Goal: Task Accomplishment & Management: Manage account settings

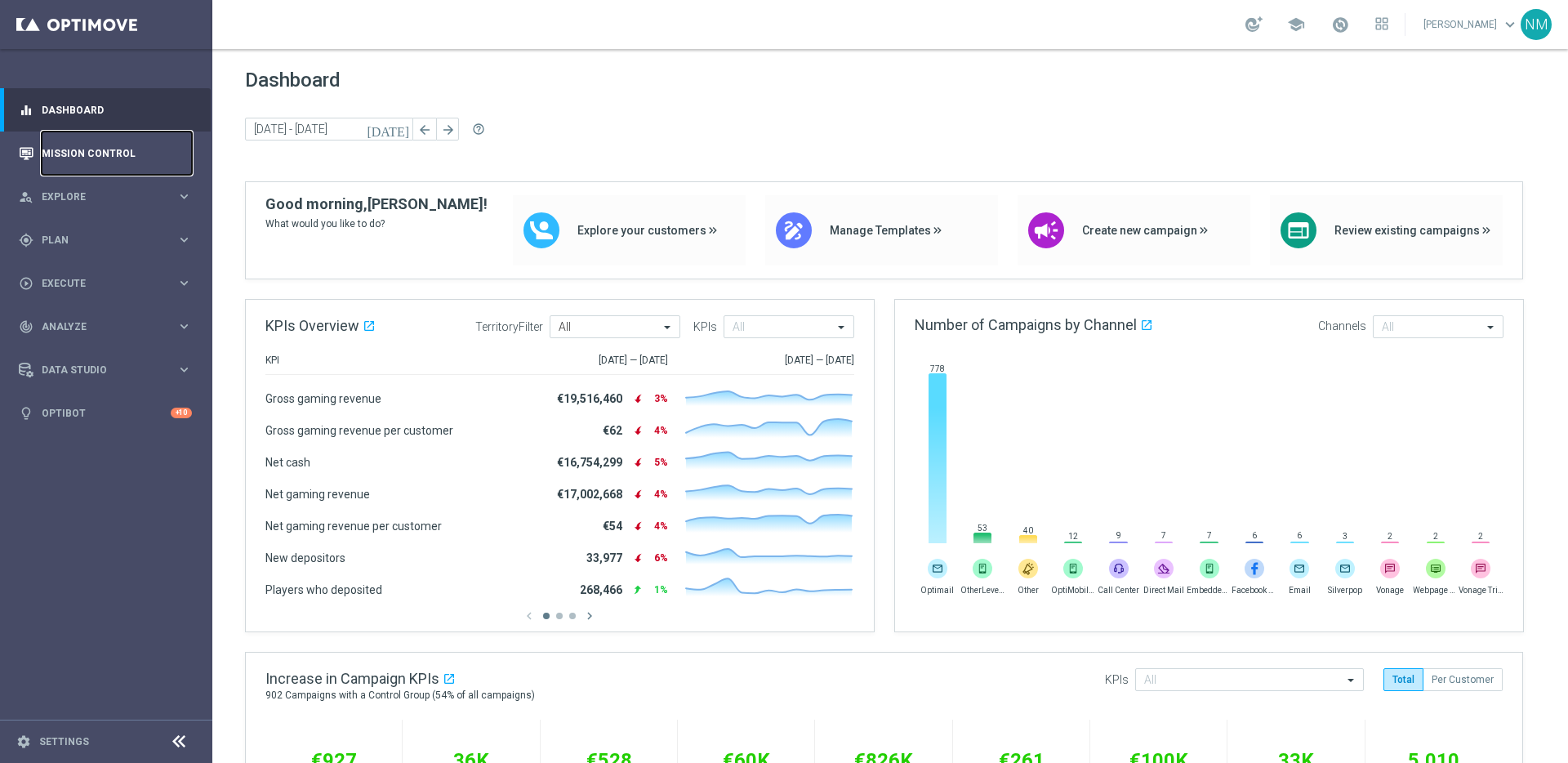
click at [132, 161] on link "Mission Control" at bounding box center [116, 153] width 150 height 43
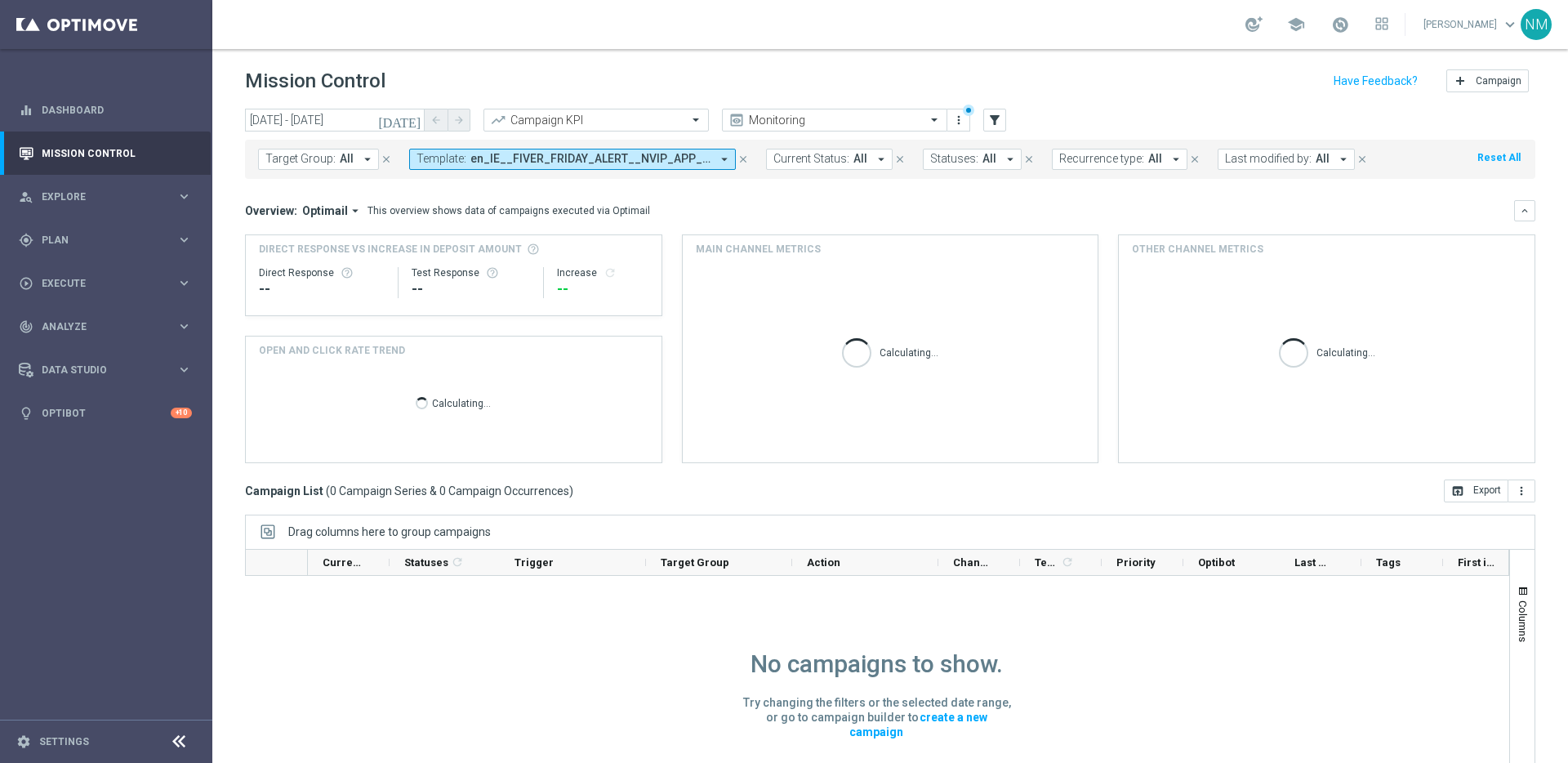
click at [504, 158] on span "en_IE__FIVER_FRIDAY_ALERT__NVIP_APP_AUT_LT" at bounding box center [591, 159] width 240 height 14
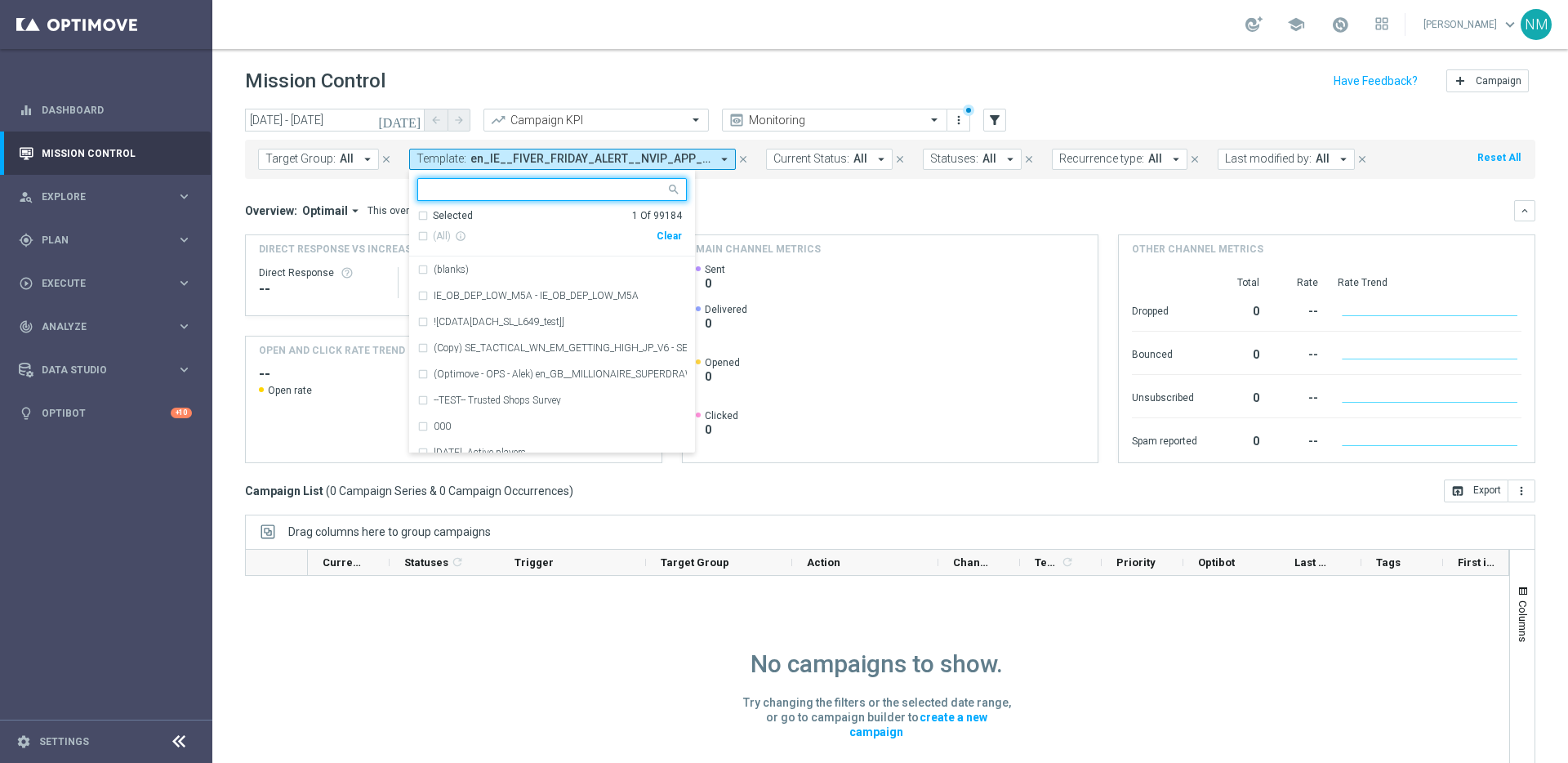
click at [0, 0] on div "Clear" at bounding box center [0, 0] width 0 height 0
click at [562, 185] on input "text" at bounding box center [546, 191] width 240 height 14
paste input "en_GB__HIGH_V_GGAMES_STAKE_GET__NVIP_EMA_TAC_GM"
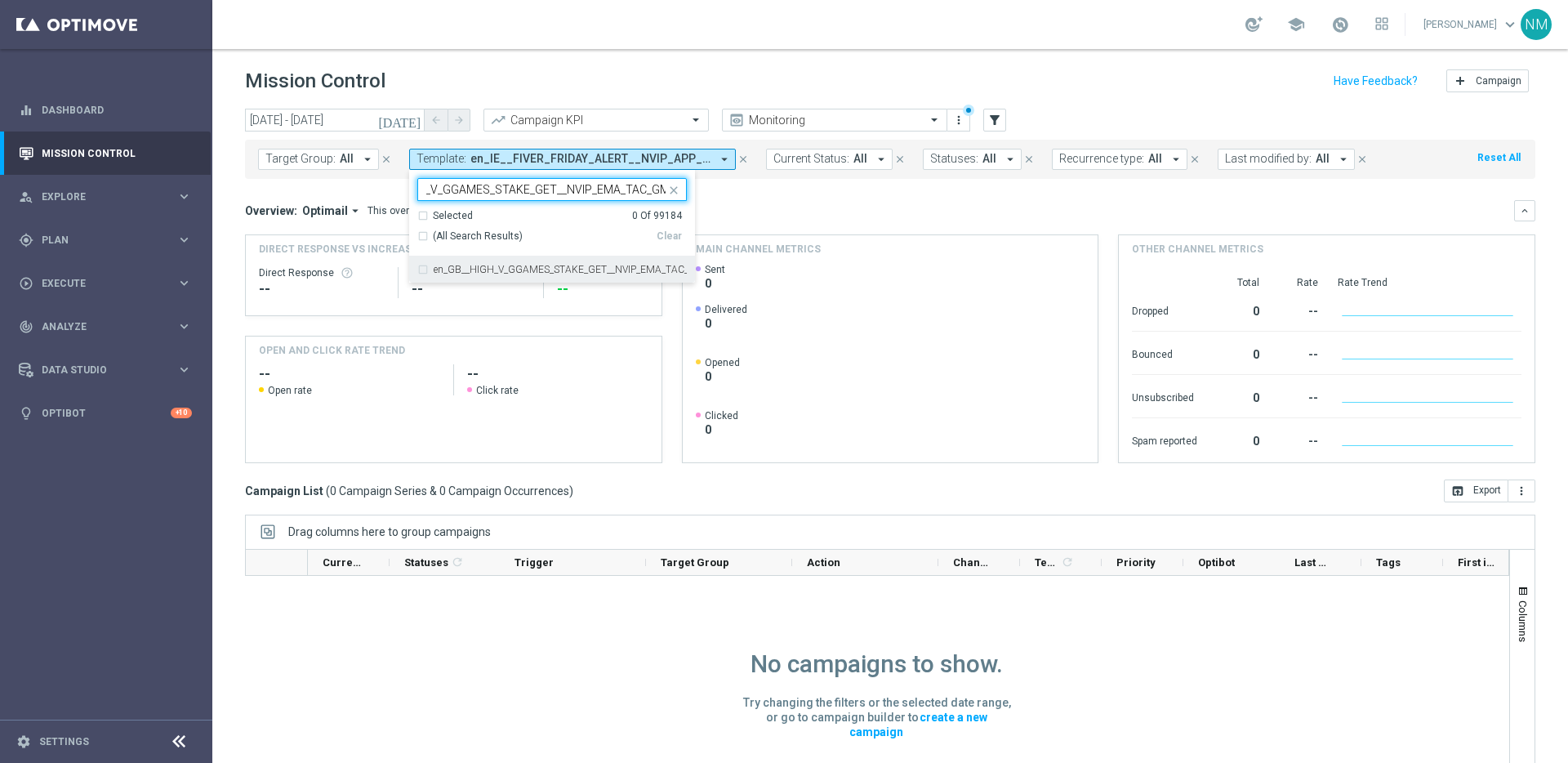
click at [553, 257] on div "en_GB__HIGH_V_GGAMES_STAKE_GET__NVIP_EMA_TAC_GM" at bounding box center [552, 270] width 269 height 26
type input "en_GB__HIGH_V_GGAMES_STAKE_GET__NVIP_EMA_TAC_GM"
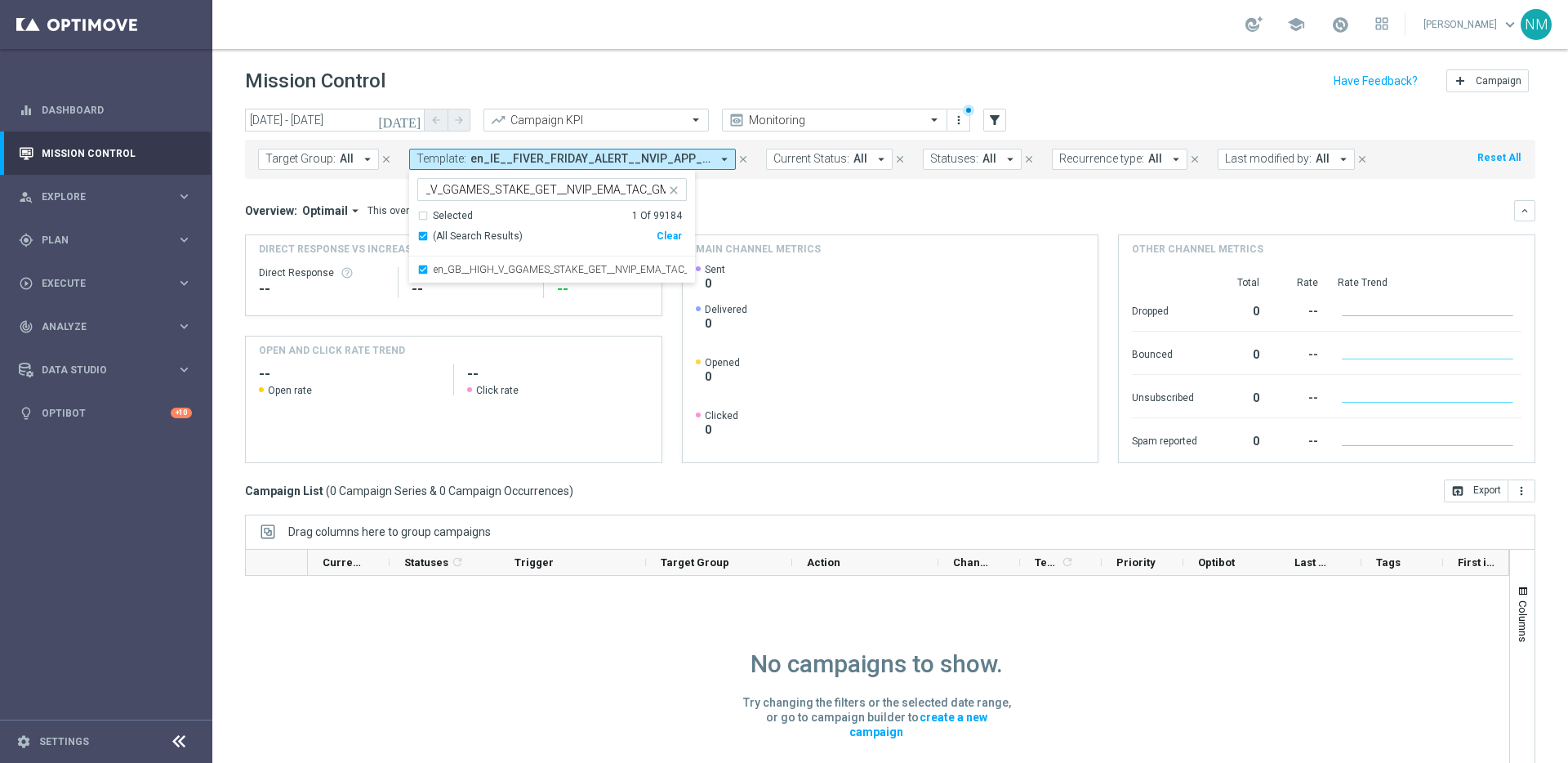
scroll to position [0, 0]
click at [744, 226] on div "Overview: Optimail arrow_drop_down This overview shows data of campaigns execut…" at bounding box center [890, 332] width 1291 height 263
click at [415, 125] on icon "[DATE]" at bounding box center [400, 119] width 44 height 15
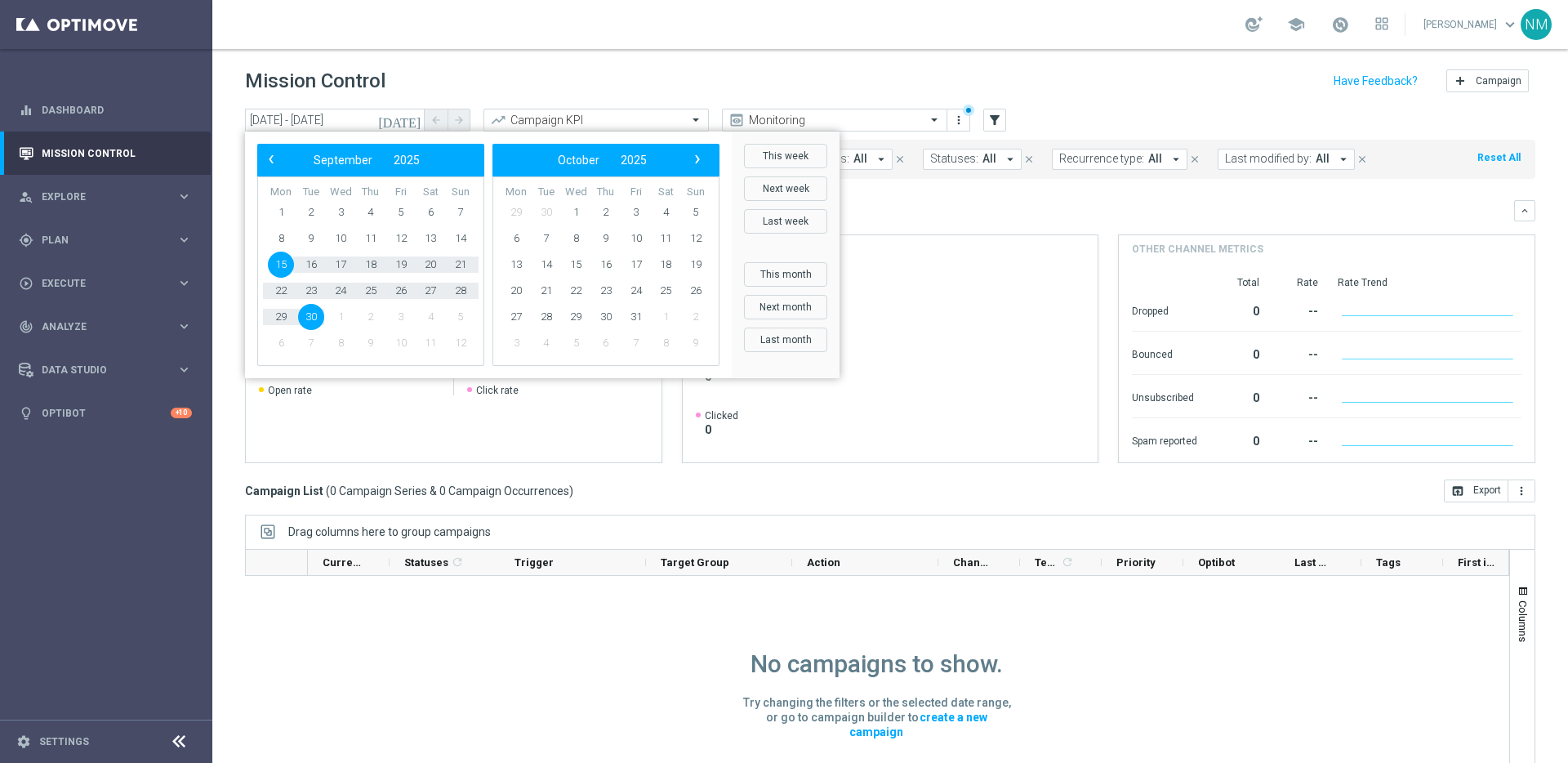
click at [502, 239] on td "6" at bounding box center [517, 239] width 30 height 26
click at [278, 319] on span "29" at bounding box center [281, 317] width 26 height 26
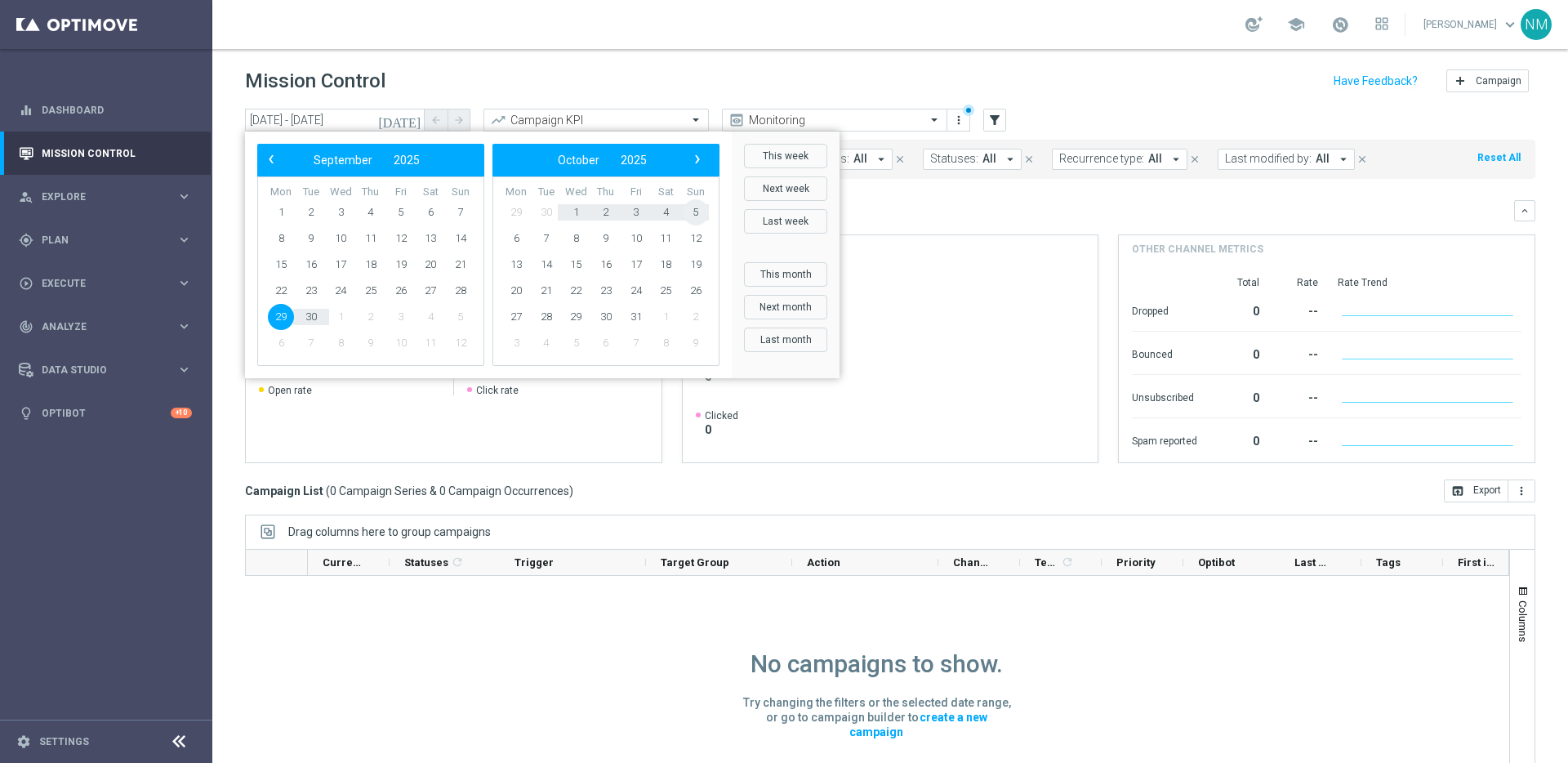
click at [695, 208] on span "5" at bounding box center [696, 212] width 26 height 26
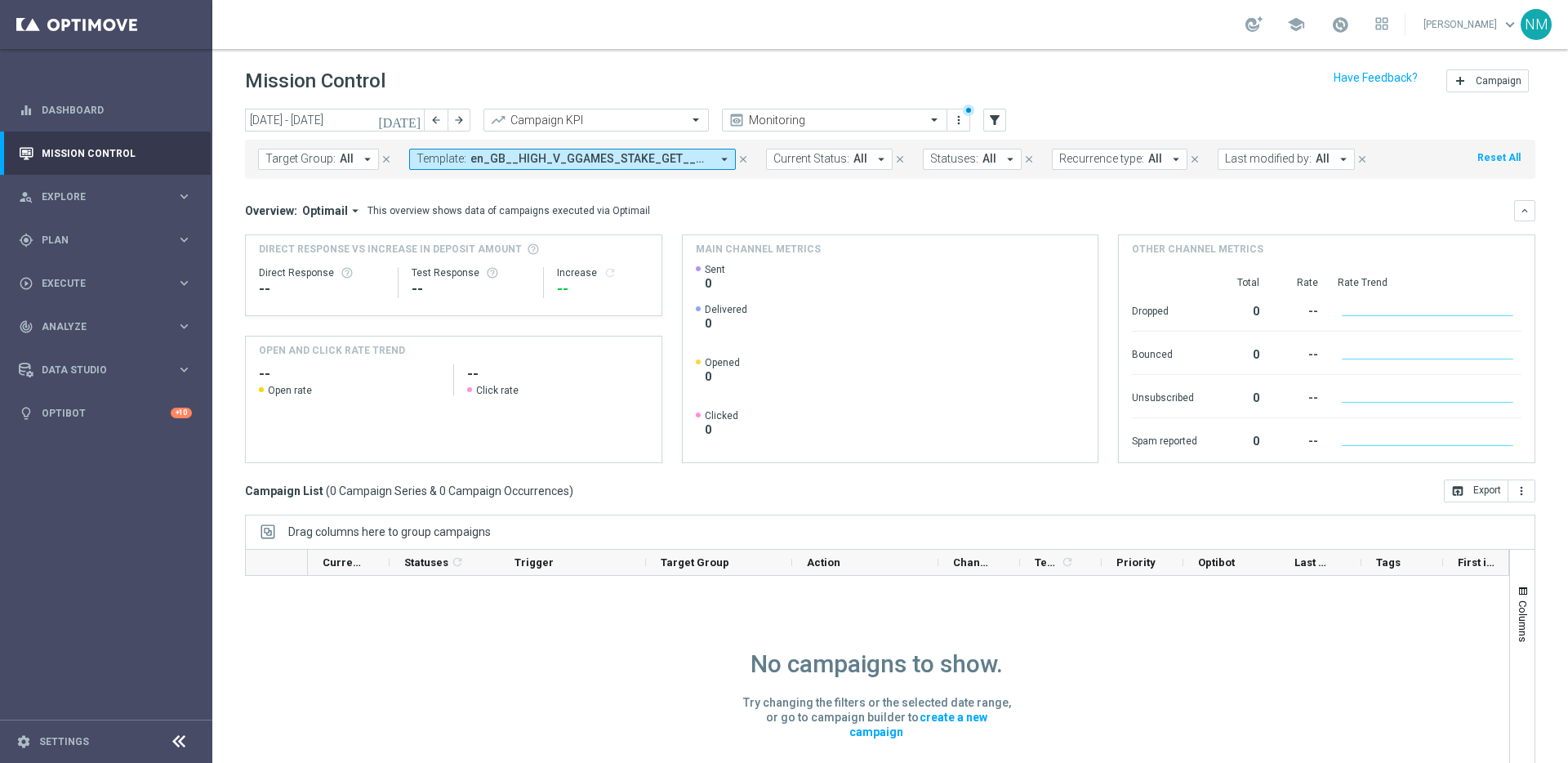
scroll to position [29, 0]
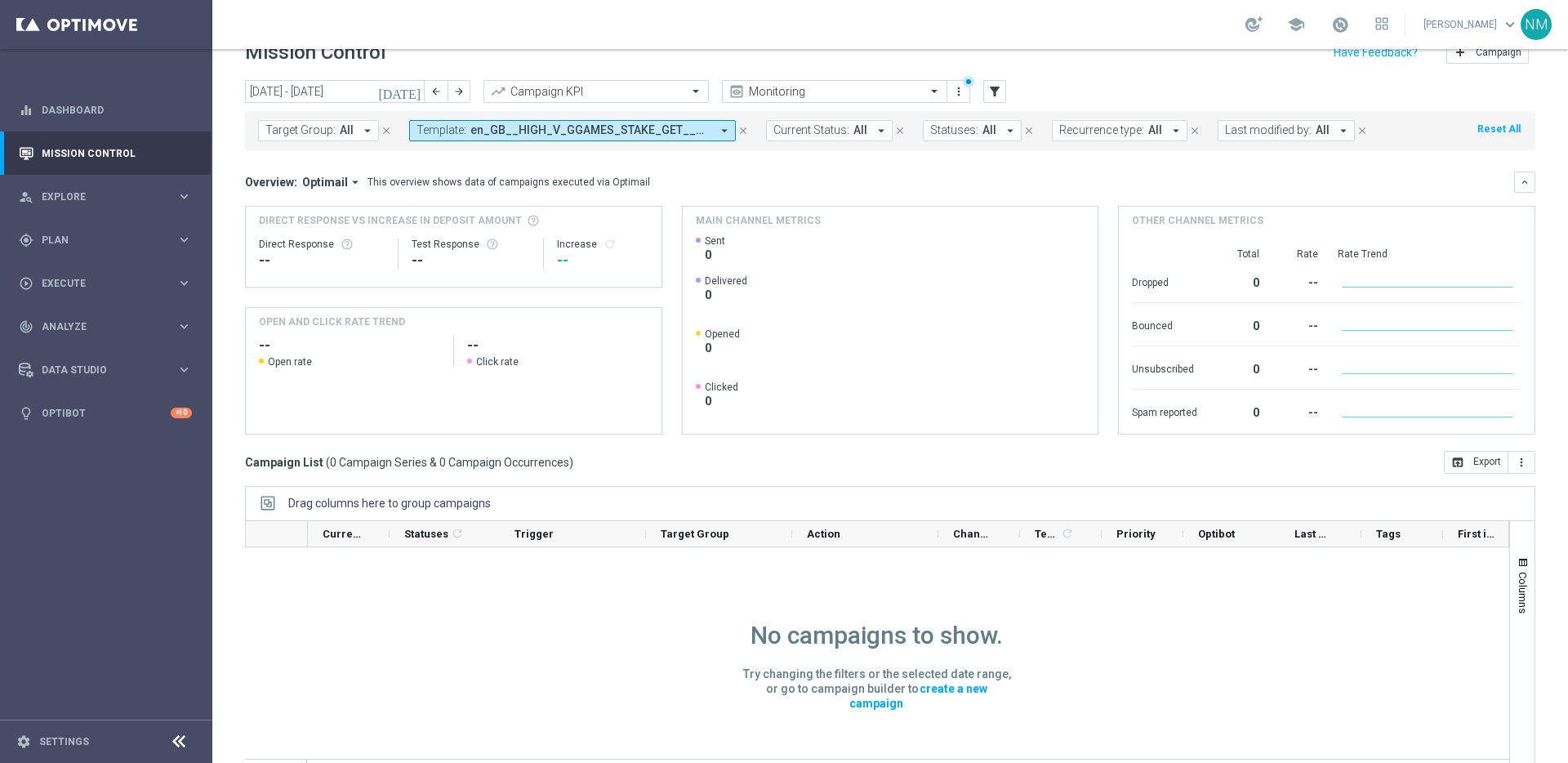
click at [412, 97] on icon "[DATE]" at bounding box center [400, 91] width 44 height 15
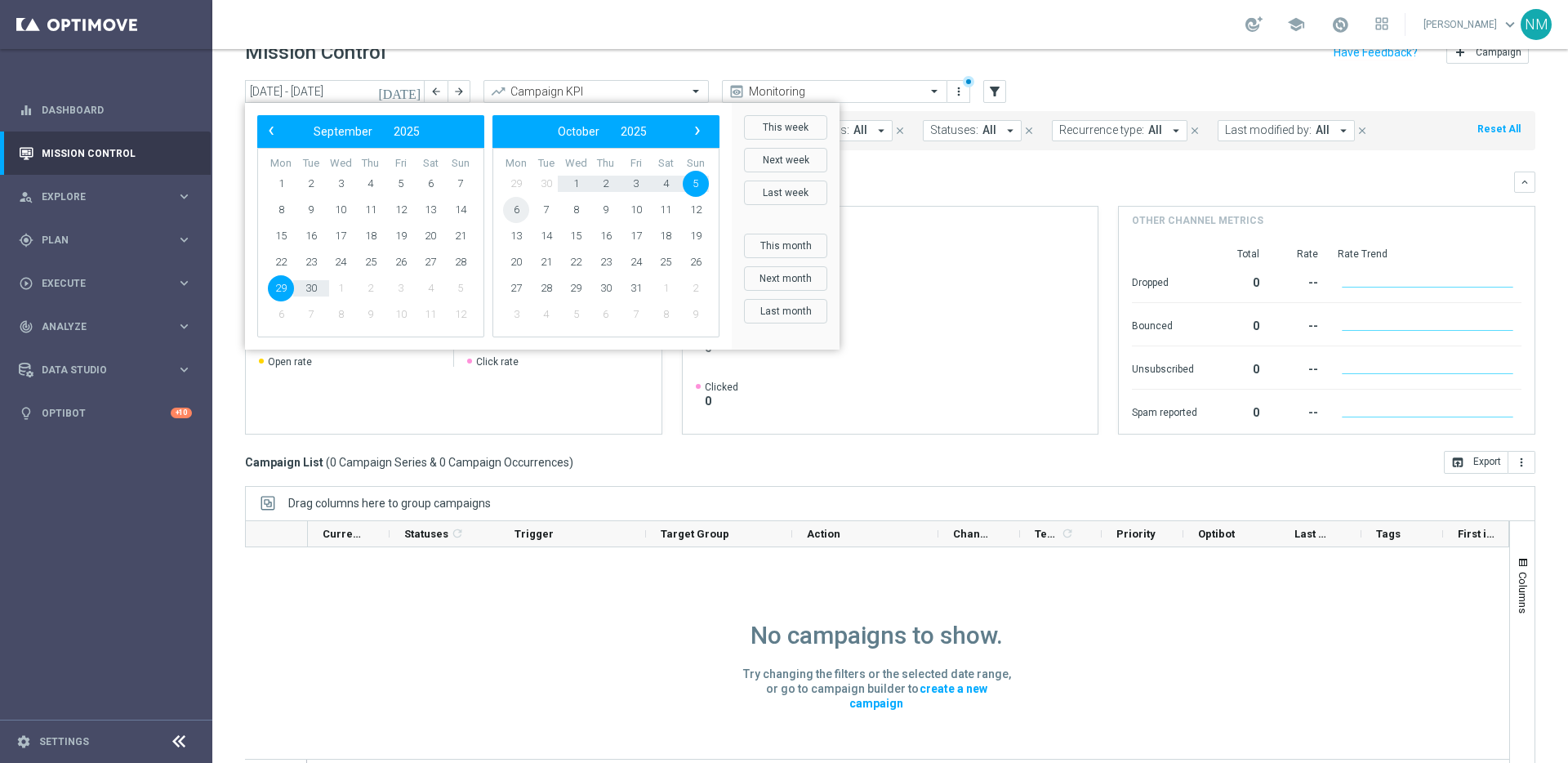
click at [514, 210] on span "6" at bounding box center [516, 210] width 26 height 26
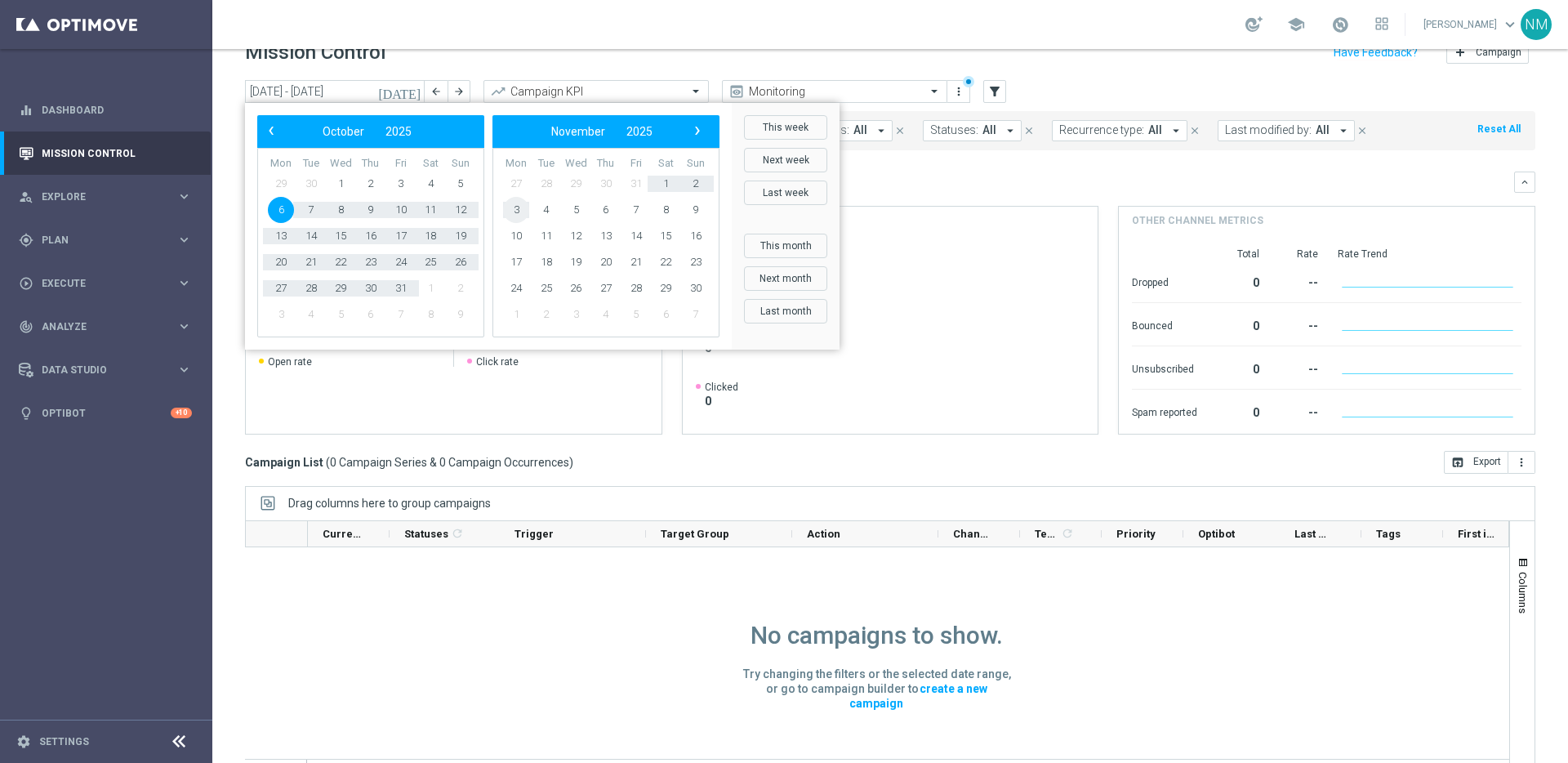
click at [514, 209] on span "3" at bounding box center [516, 210] width 26 height 26
type input "06 Oct 2025 - 03 Nov 2025"
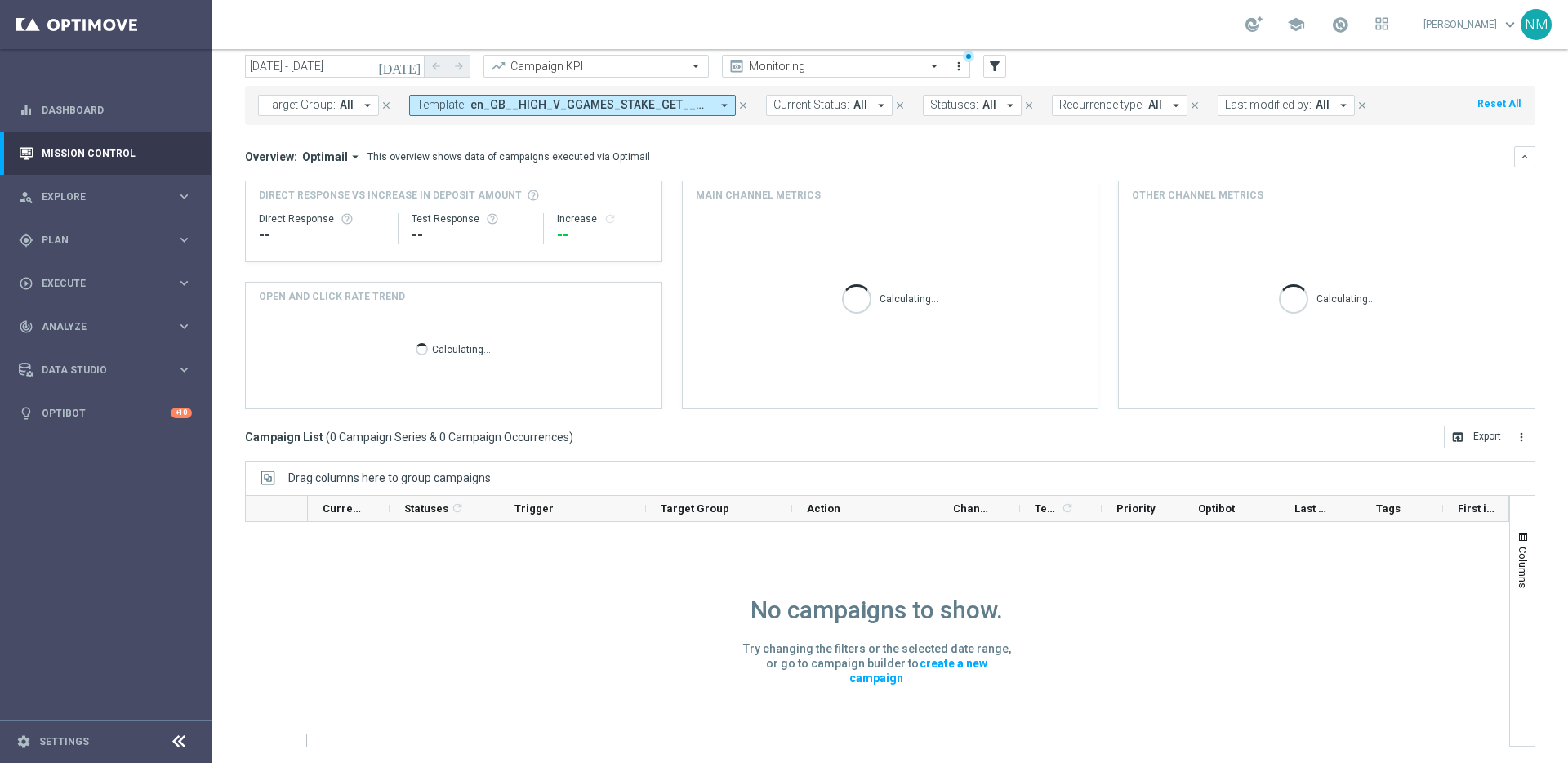
scroll to position [0, 0]
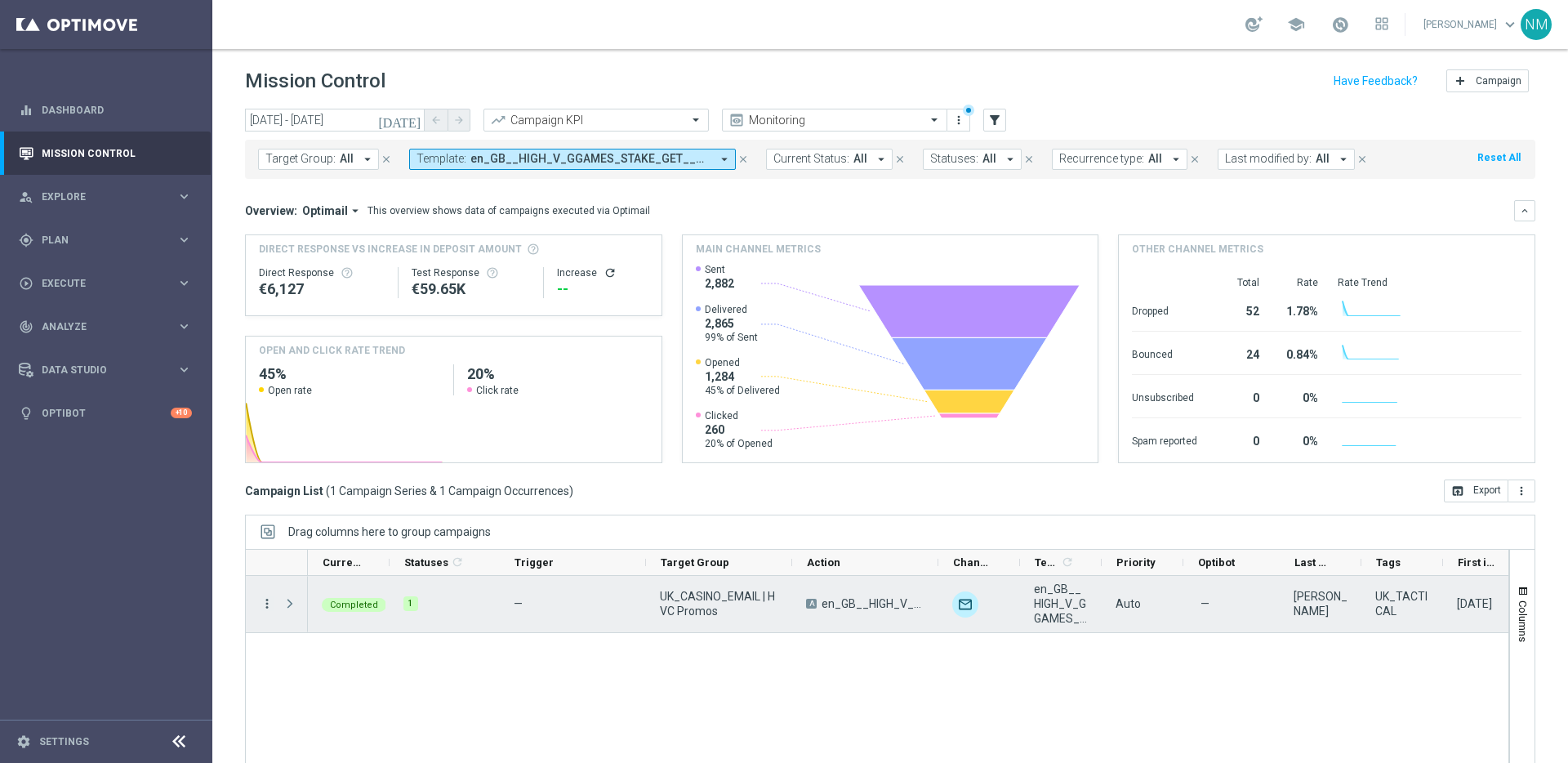
click at [269, 605] on icon "more_vert" at bounding box center [267, 604] width 15 height 15
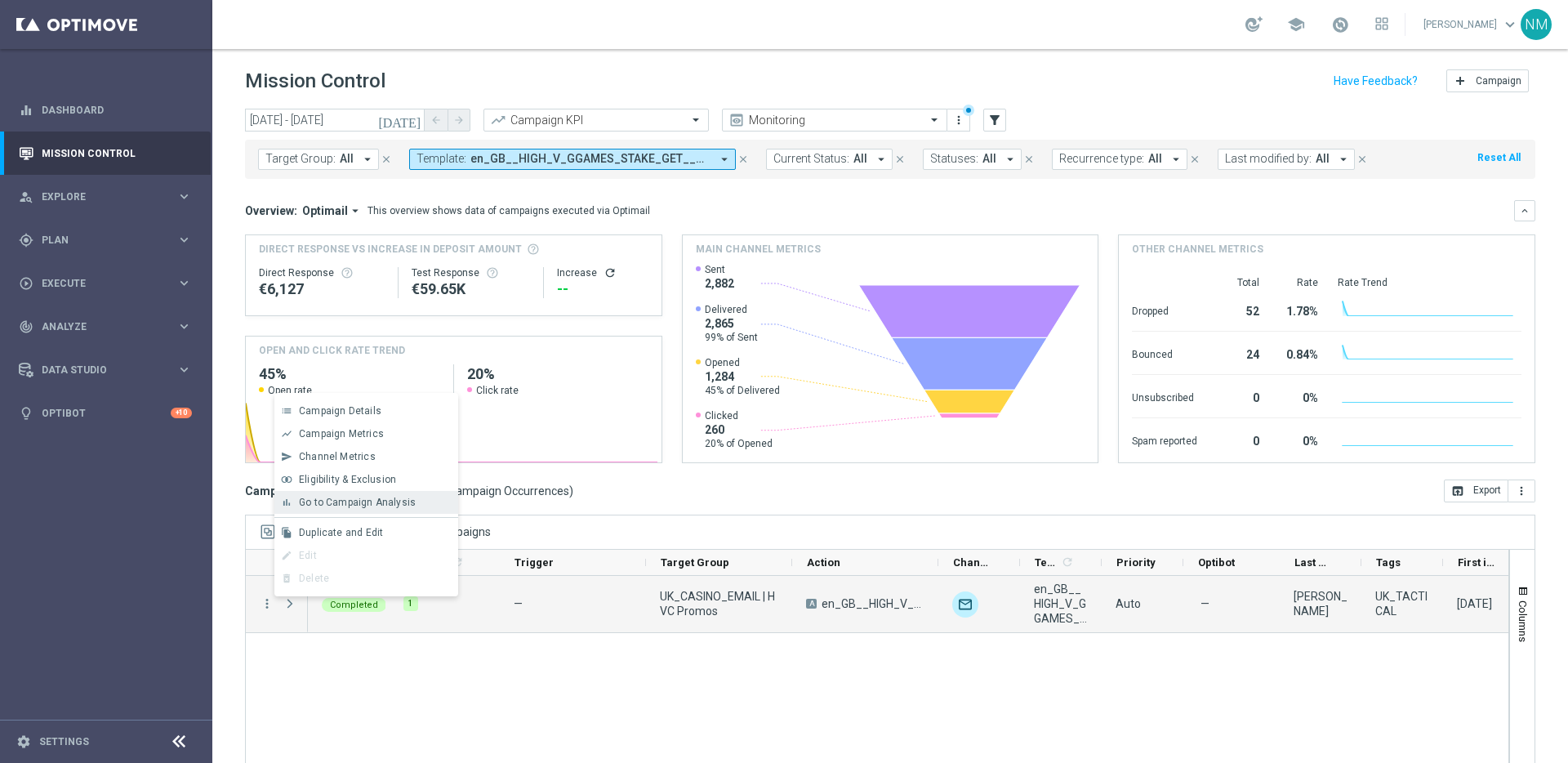
click at [340, 505] on span "Go to Campaign Analysis" at bounding box center [357, 502] width 117 height 11
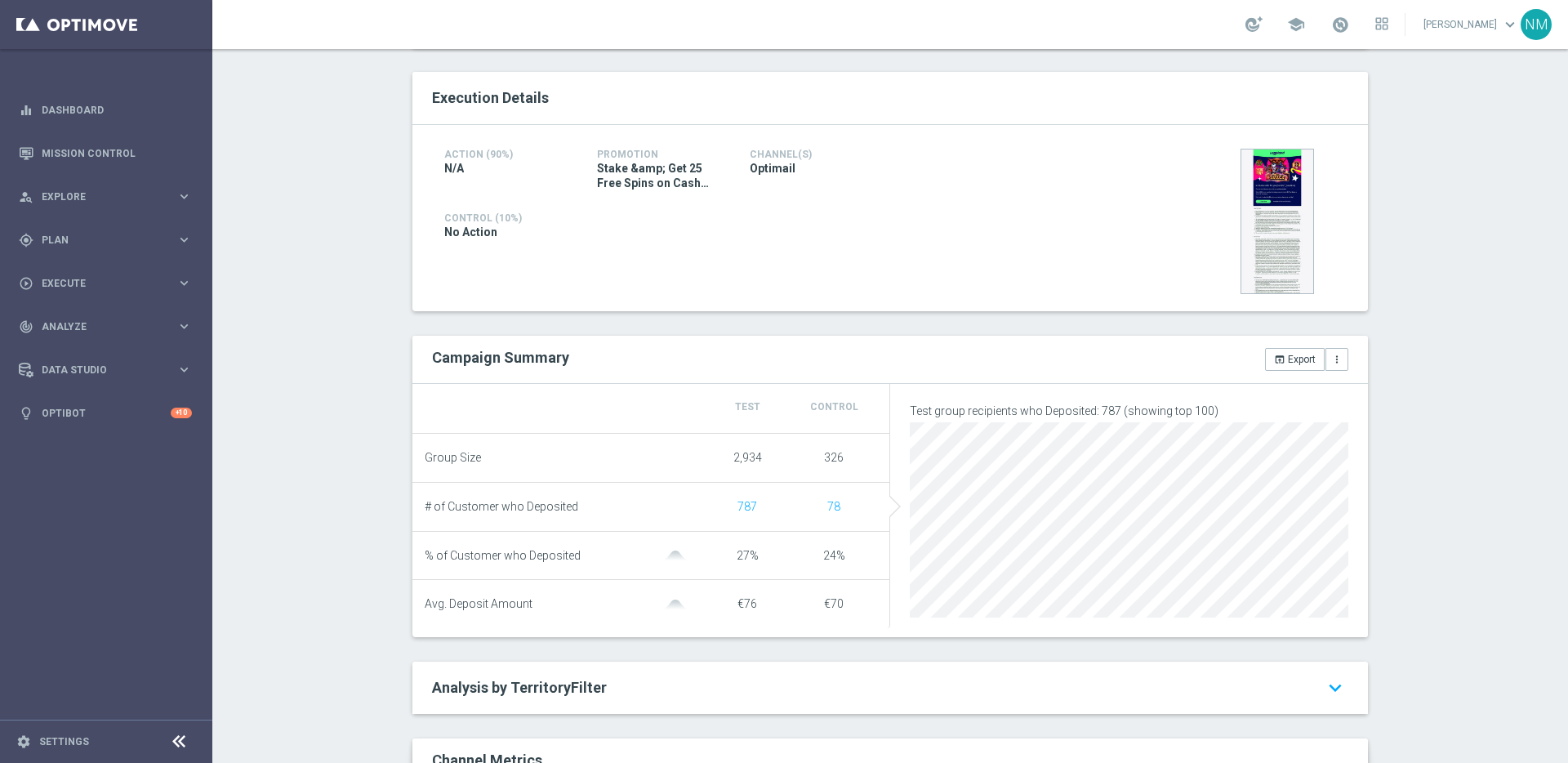
scroll to position [675, 0]
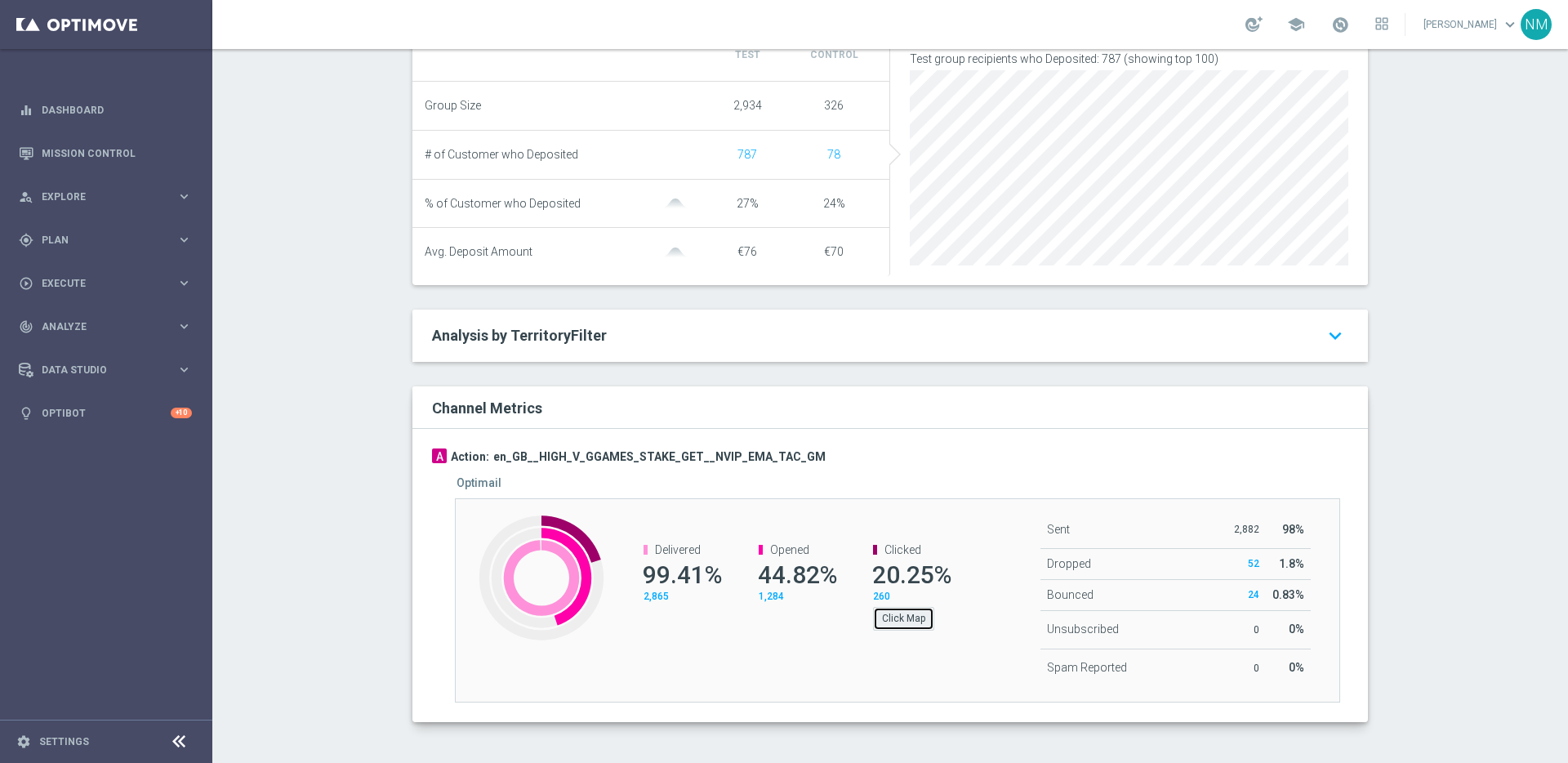
click at [917, 619] on button "Click Map" at bounding box center [904, 619] width 61 height 23
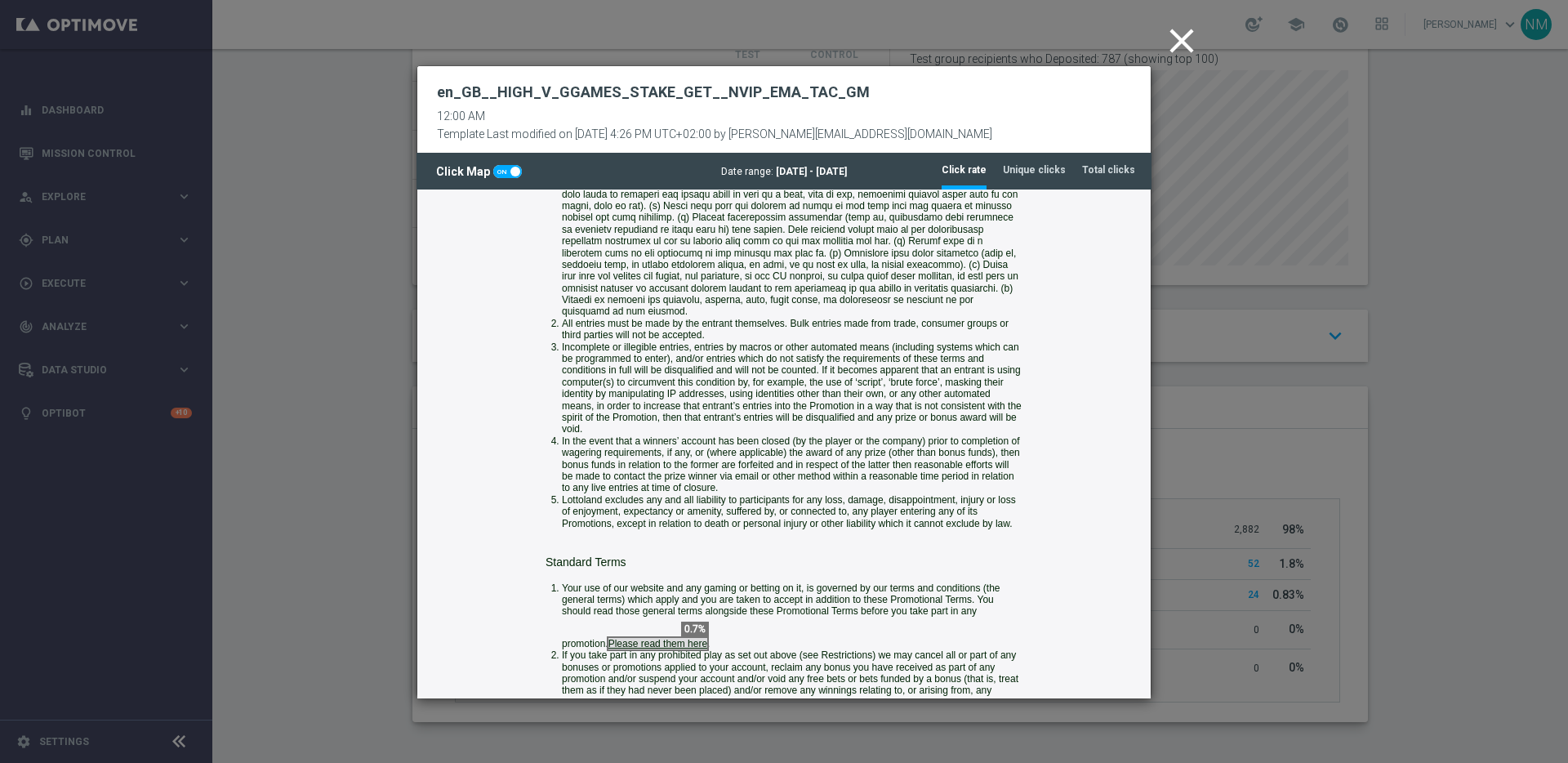
scroll to position [1035, 0]
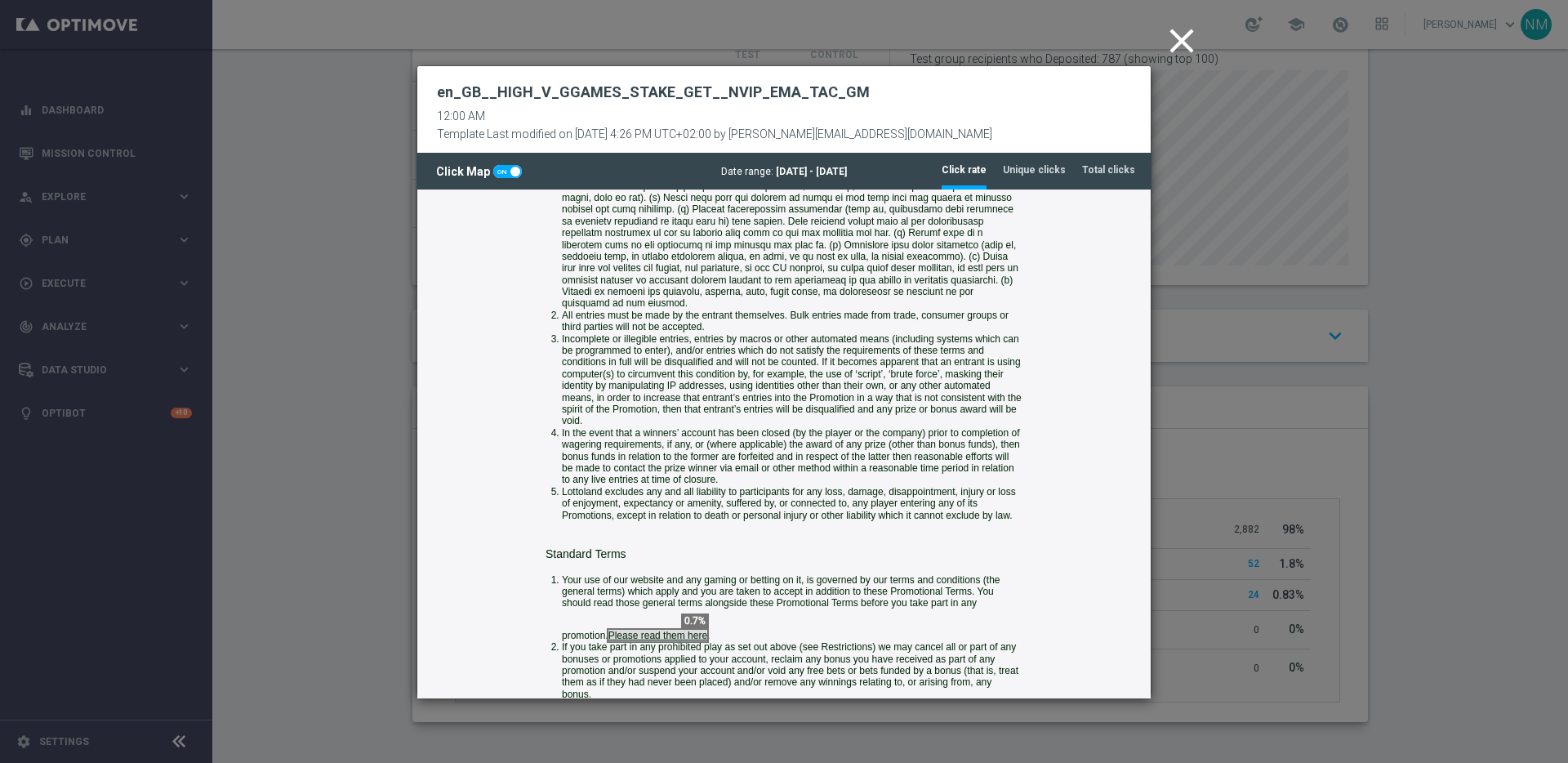
click at [1185, 30] on icon "close" at bounding box center [1182, 40] width 41 height 41
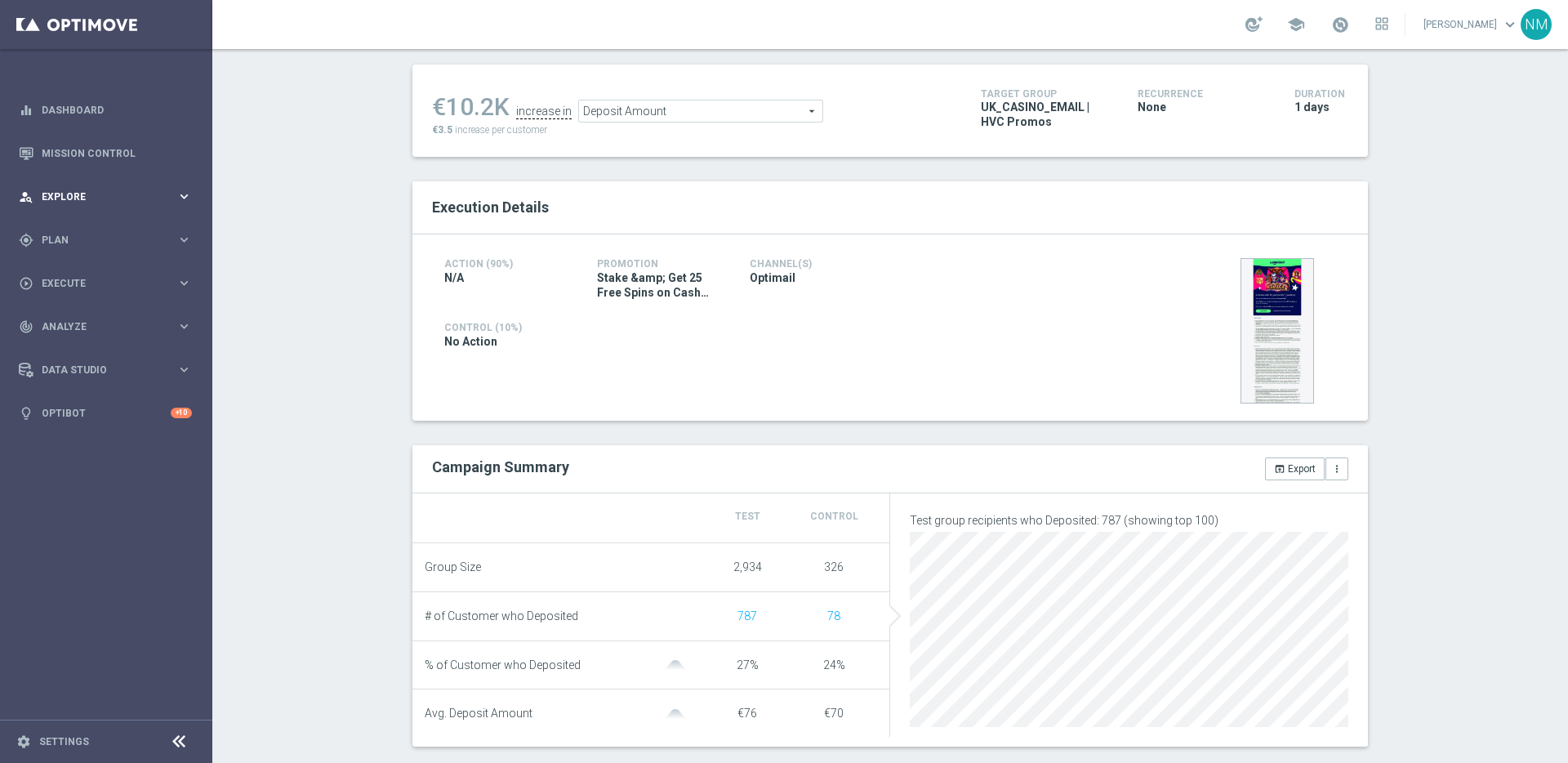
scroll to position [0, 0]
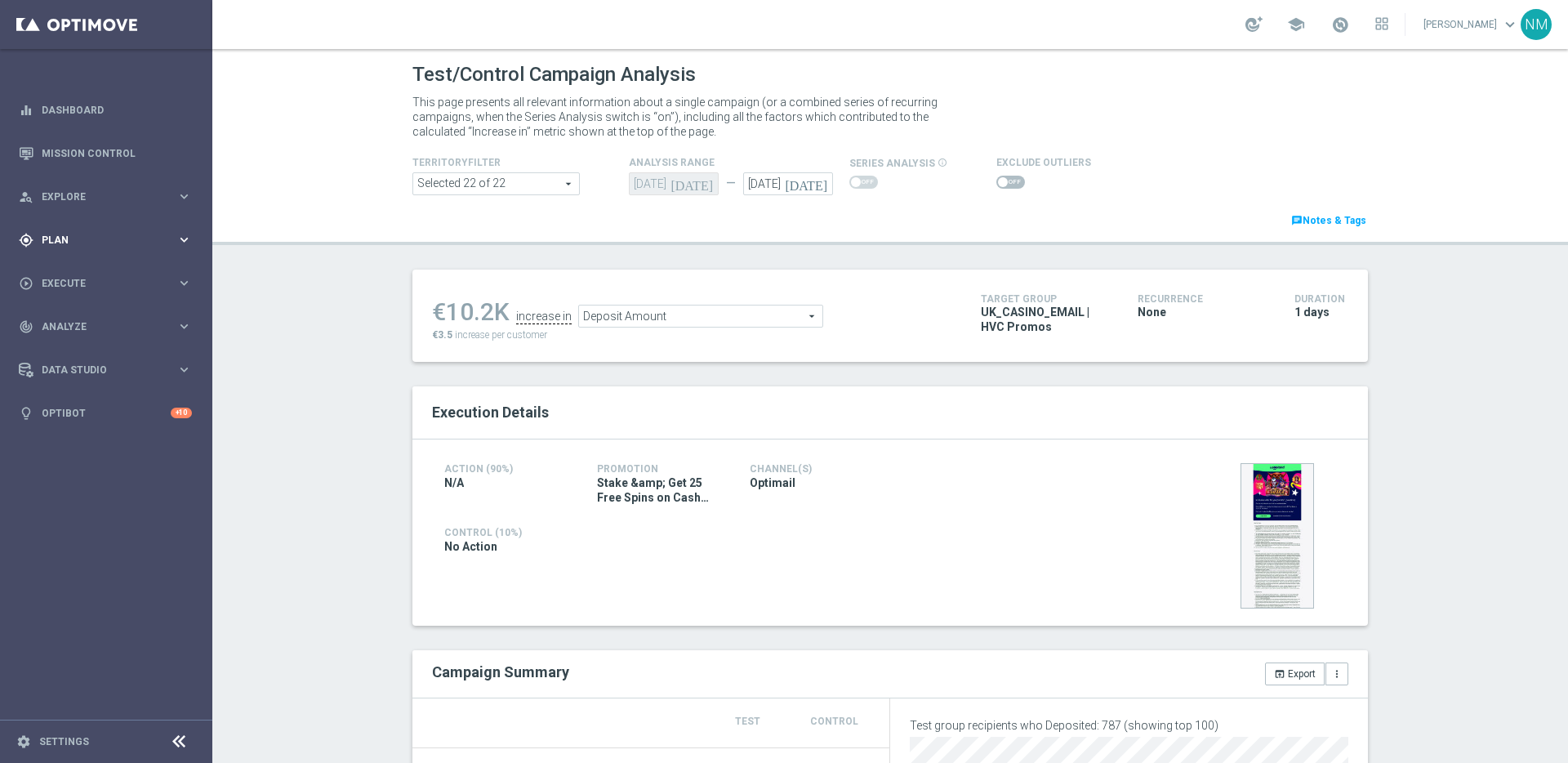
click at [111, 233] on div "gps_fixed Plan" at bounding box center [97, 240] width 158 height 15
click at [92, 325] on span "Templates" at bounding box center [101, 322] width 117 height 10
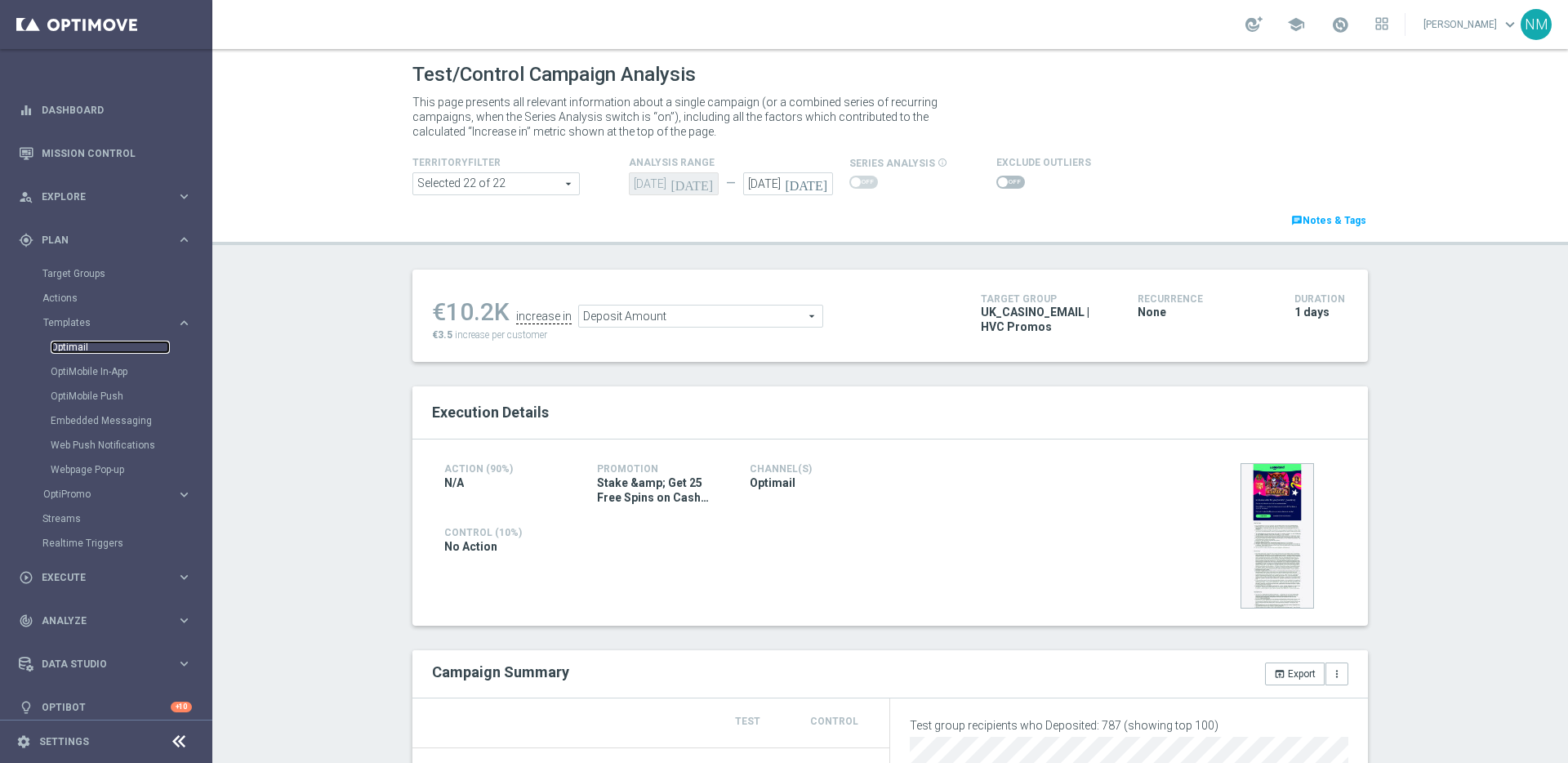
click at [76, 350] on link "Optimail" at bounding box center [111, 347] width 119 height 13
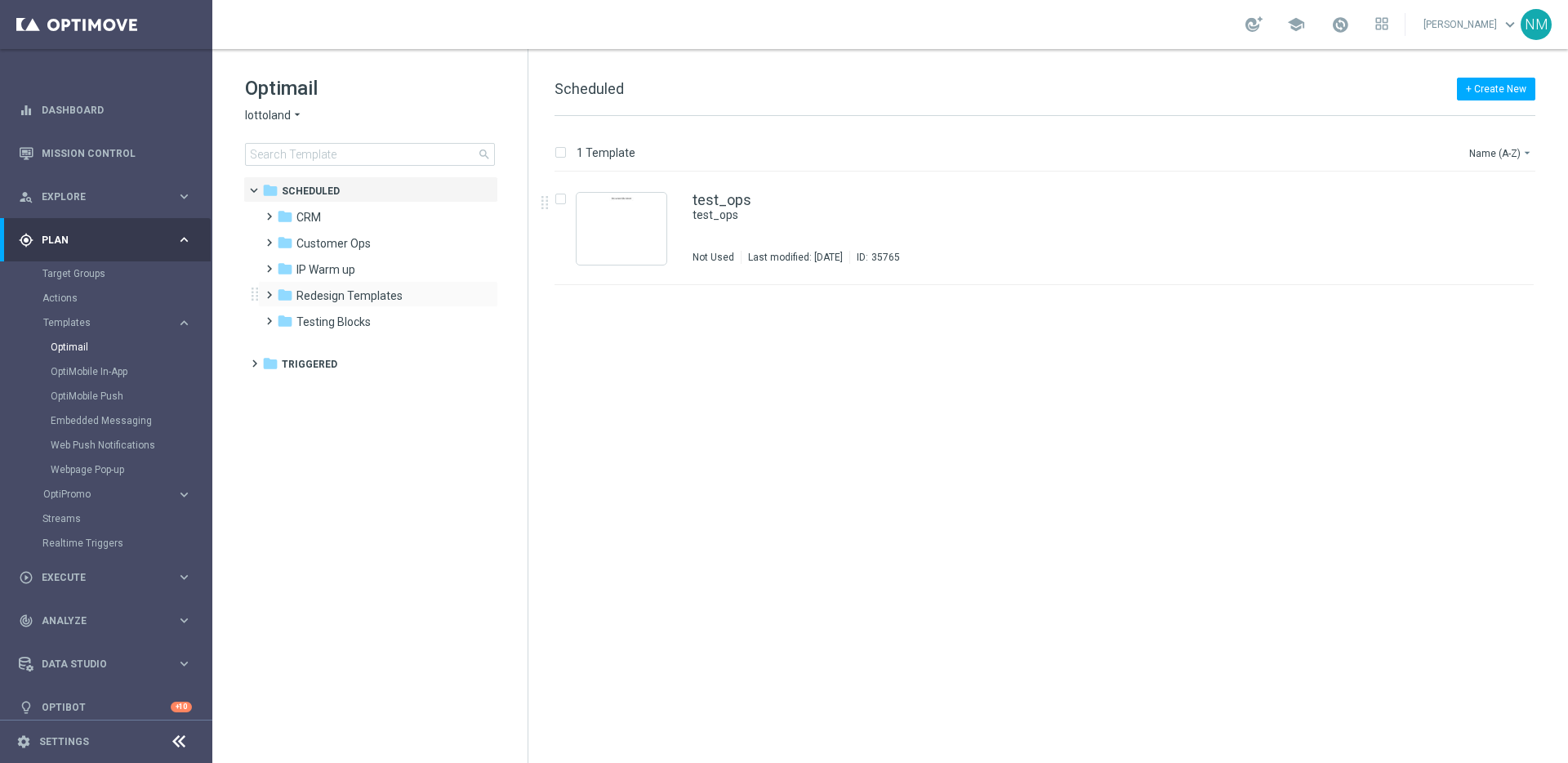
click at [269, 291] on span at bounding box center [266, 287] width 7 height 6
click at [340, 323] on span "CRM Templates Summer 2025" at bounding box center [390, 321] width 154 height 15
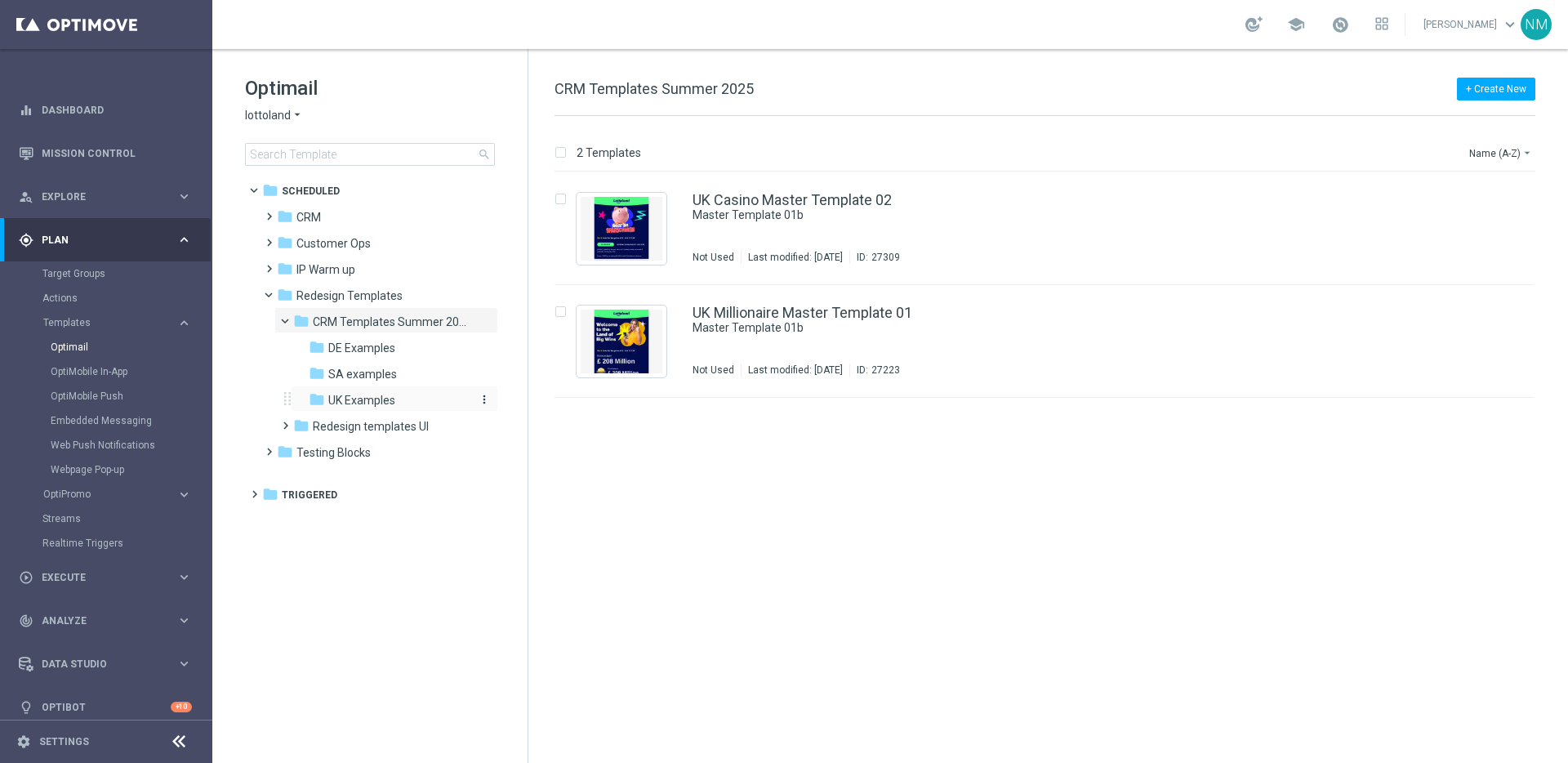
click at [362, 399] on span "UK Examples" at bounding box center [362, 400] width 67 height 15
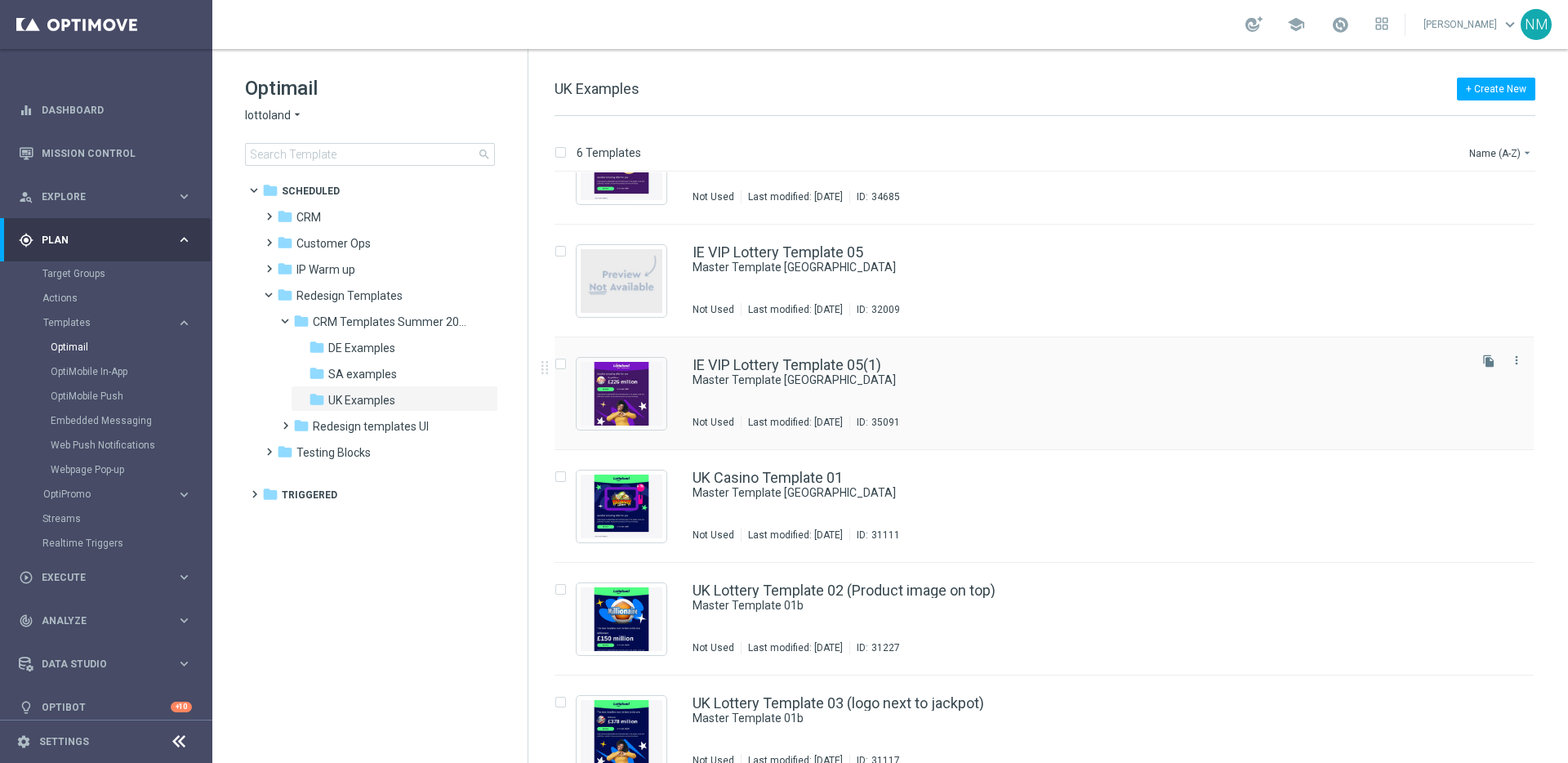
scroll to position [86, 0]
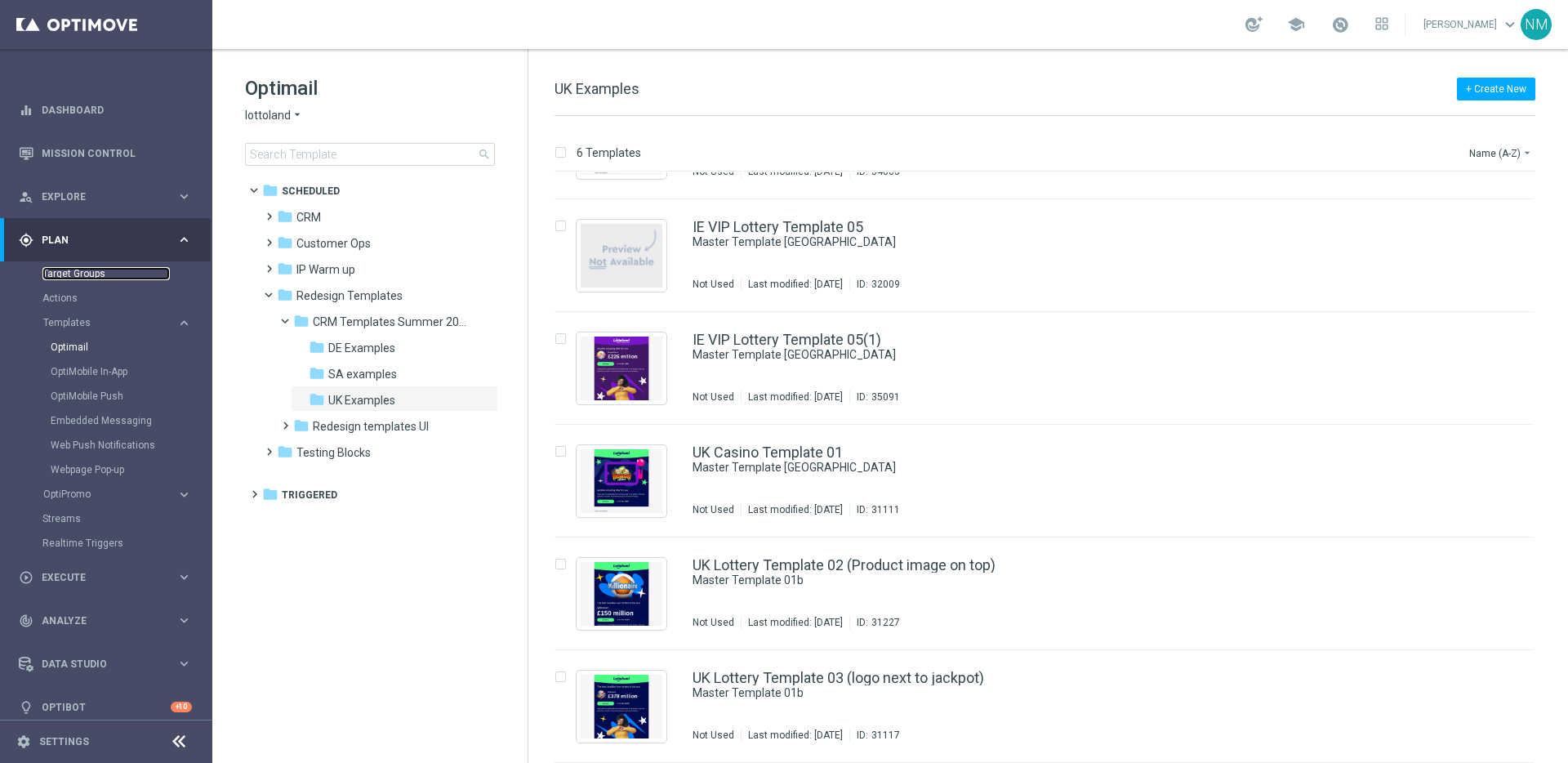
click at [95, 274] on link "Target Groups" at bounding box center [105, 273] width 127 height 13
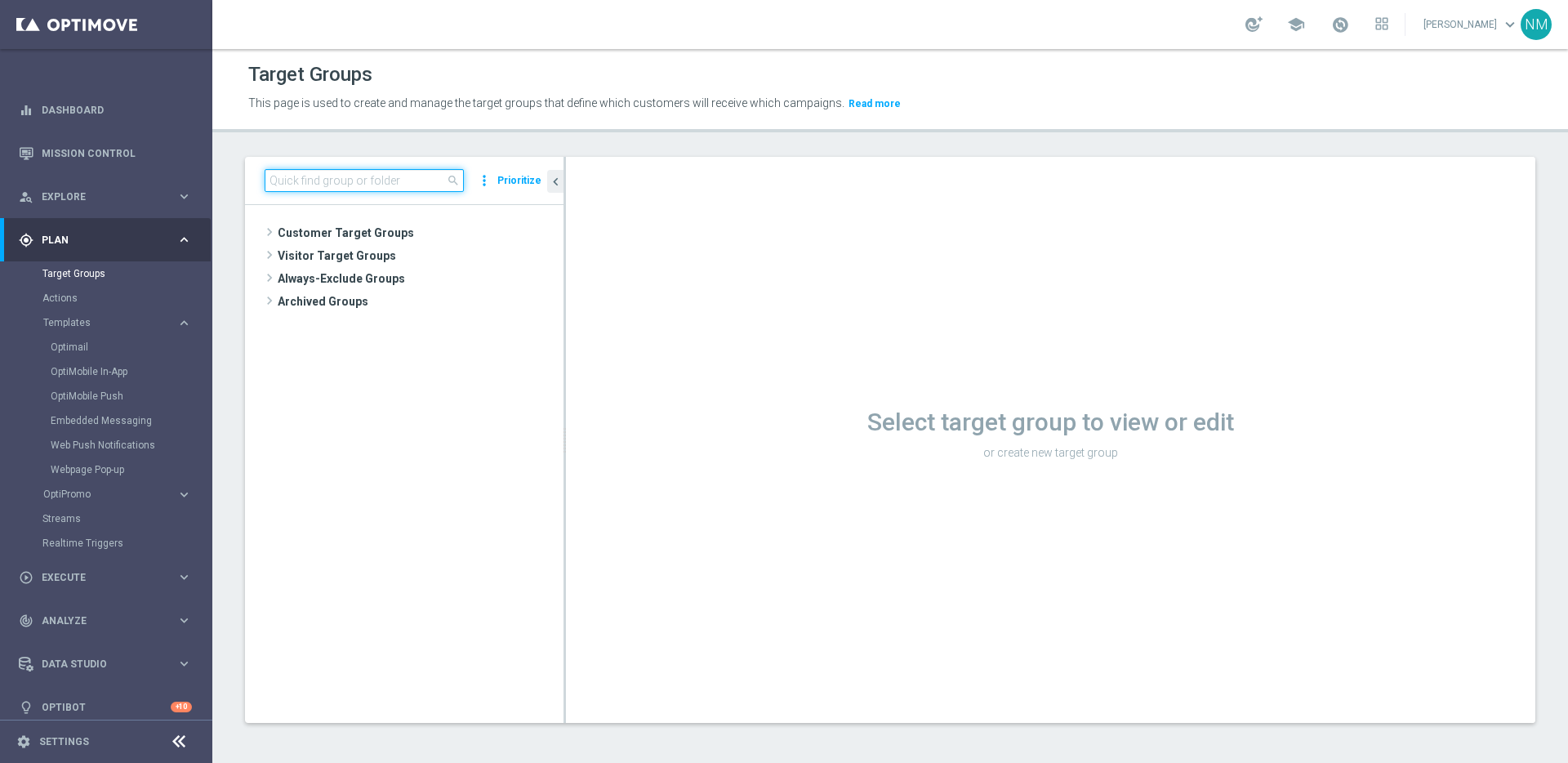
click at [387, 169] on input at bounding box center [364, 181] width 199 height 23
paste input "UK_LOTTO_EMAIL"
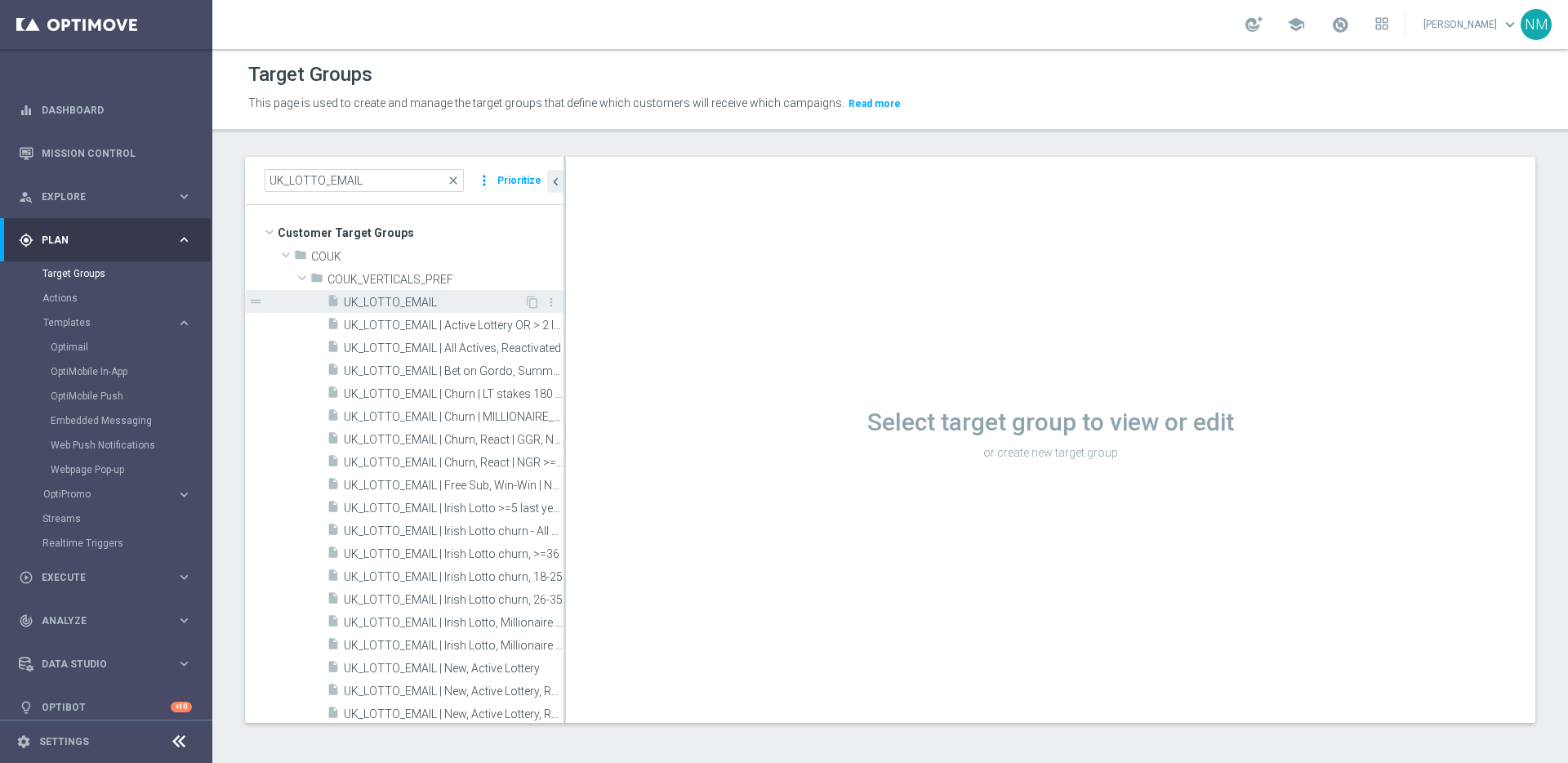
click at [440, 304] on span "UK_LOTTO_EMAIL" at bounding box center [434, 303] width 181 height 14
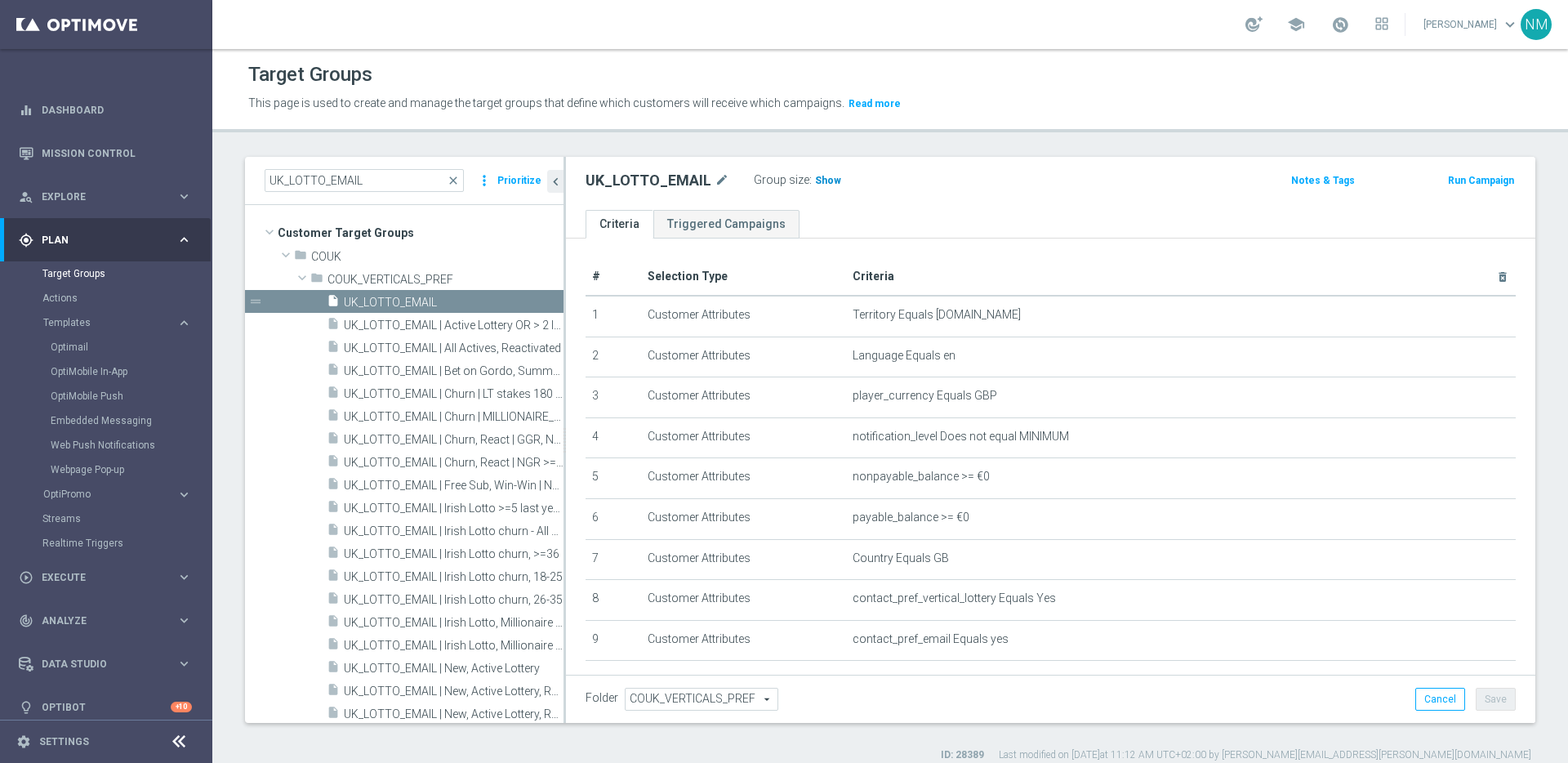
click at [815, 184] on span "Show" at bounding box center [828, 180] width 26 height 11
click at [383, 186] on input "UK_LOTTO_EMAIL" at bounding box center [364, 181] width 199 height 23
paste input "| New, All Actives, Reactivated, Churn"
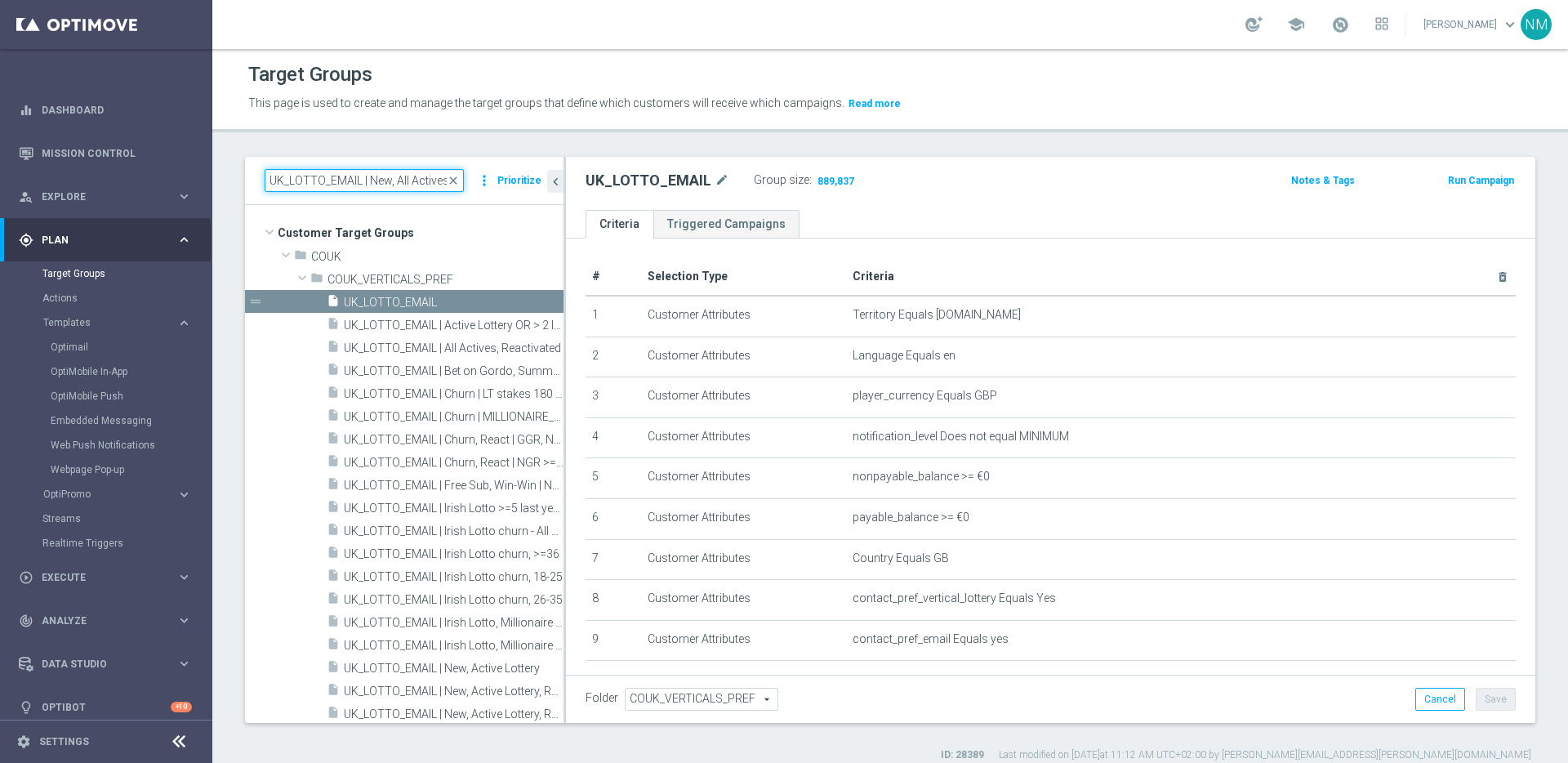
scroll to position [0, 97]
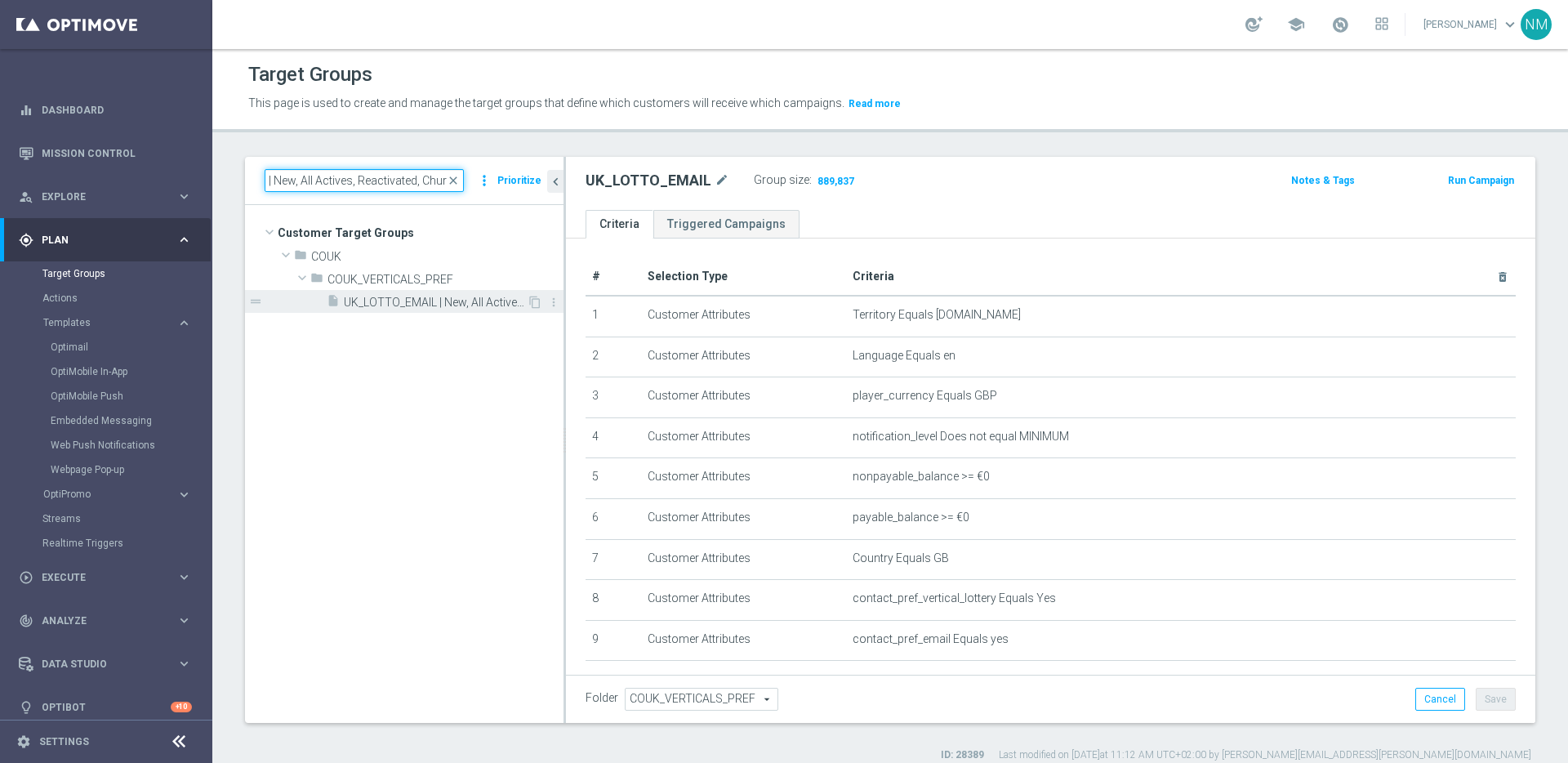
type input "UK_LOTTO_EMAIL | New, All Actives, Reactivated, Churn"
click at [420, 310] on div "insert_drive_file UK_LOTTO_EMAIL | New, All Actives, Reactivated, Churn" at bounding box center [426, 301] width 200 height 23
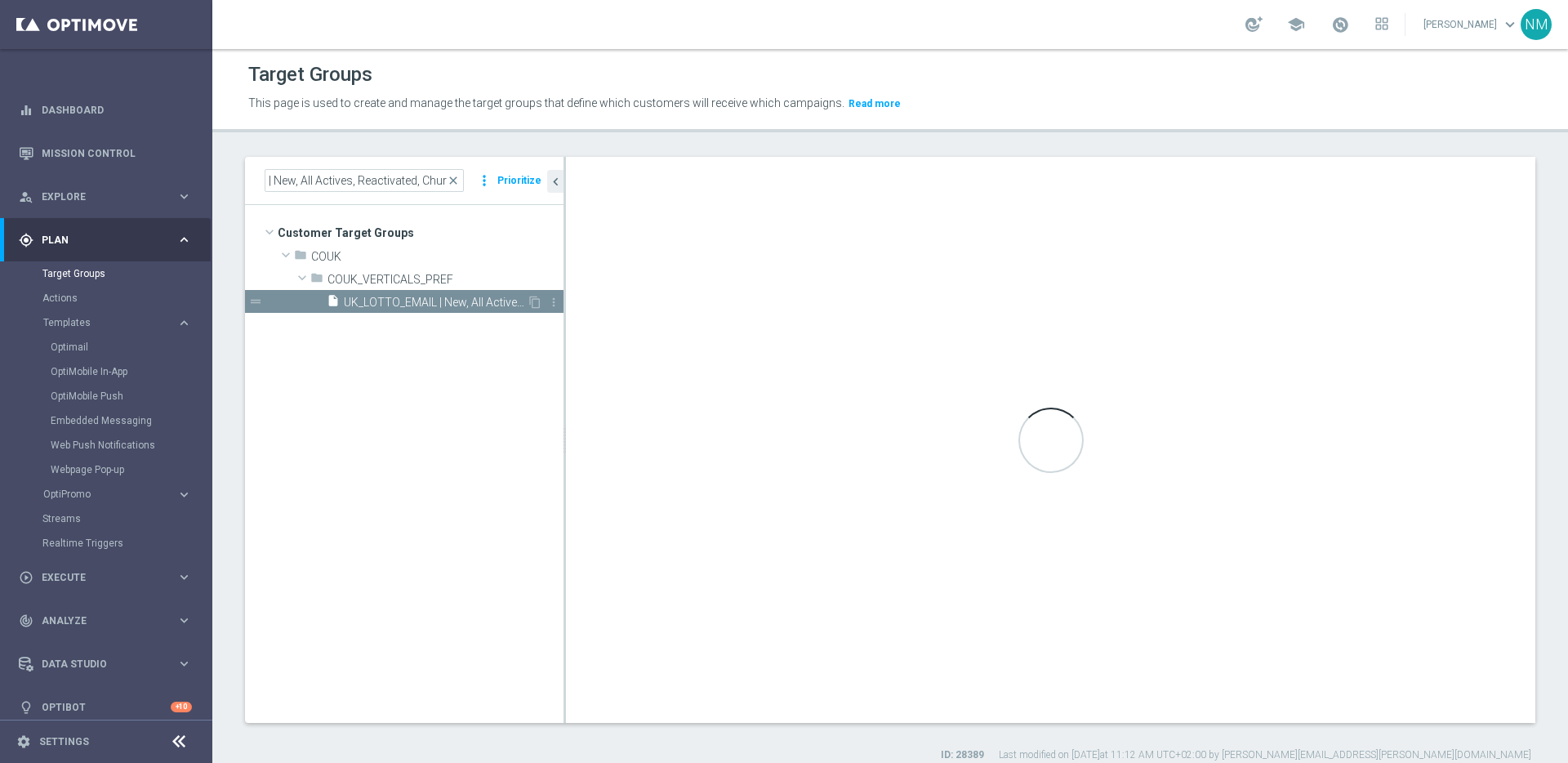
scroll to position [0, 0]
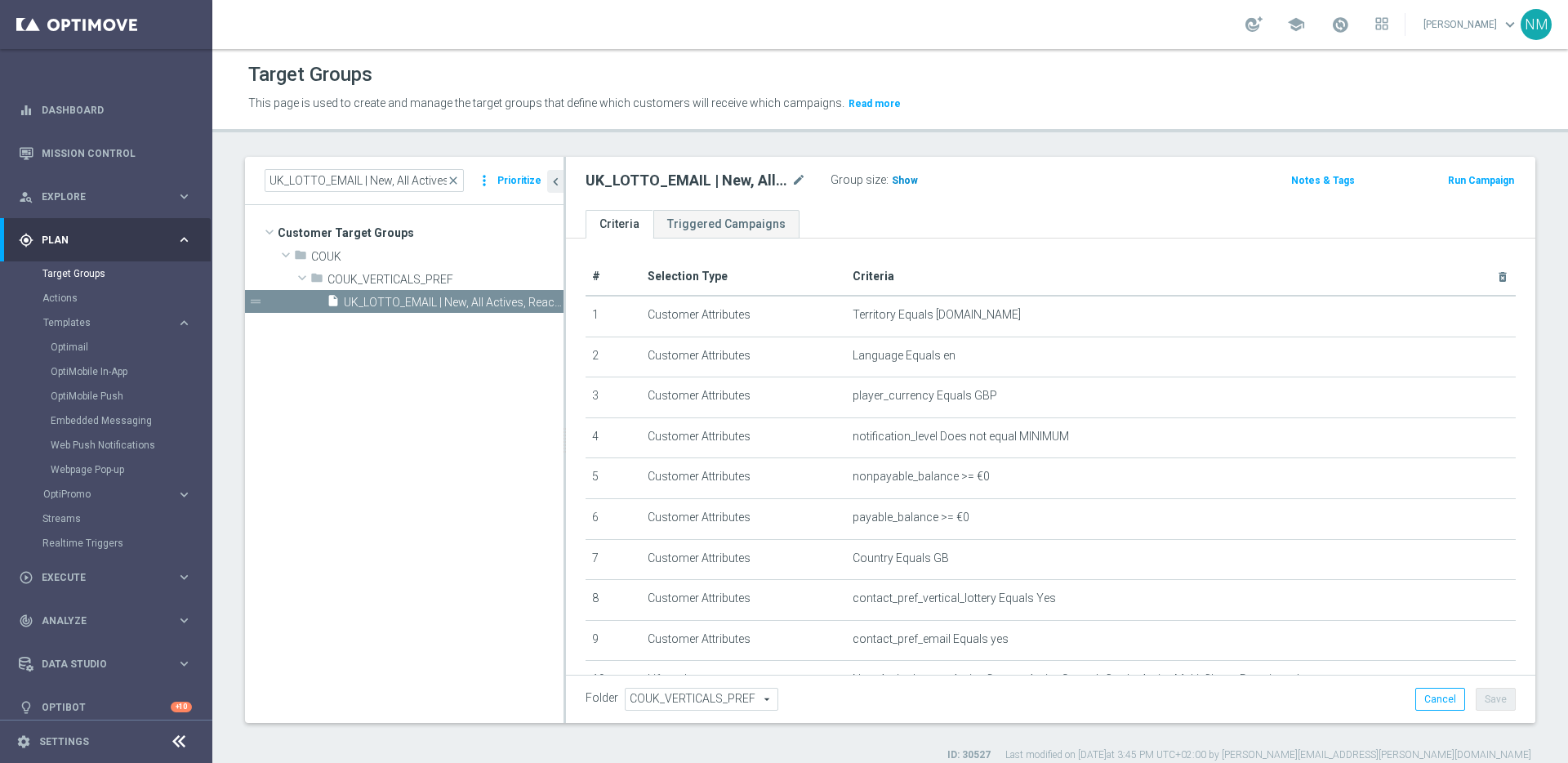
click at [900, 183] on span "Show" at bounding box center [906, 180] width 26 height 11
click at [62, 348] on link "Optimail" at bounding box center [111, 347] width 119 height 13
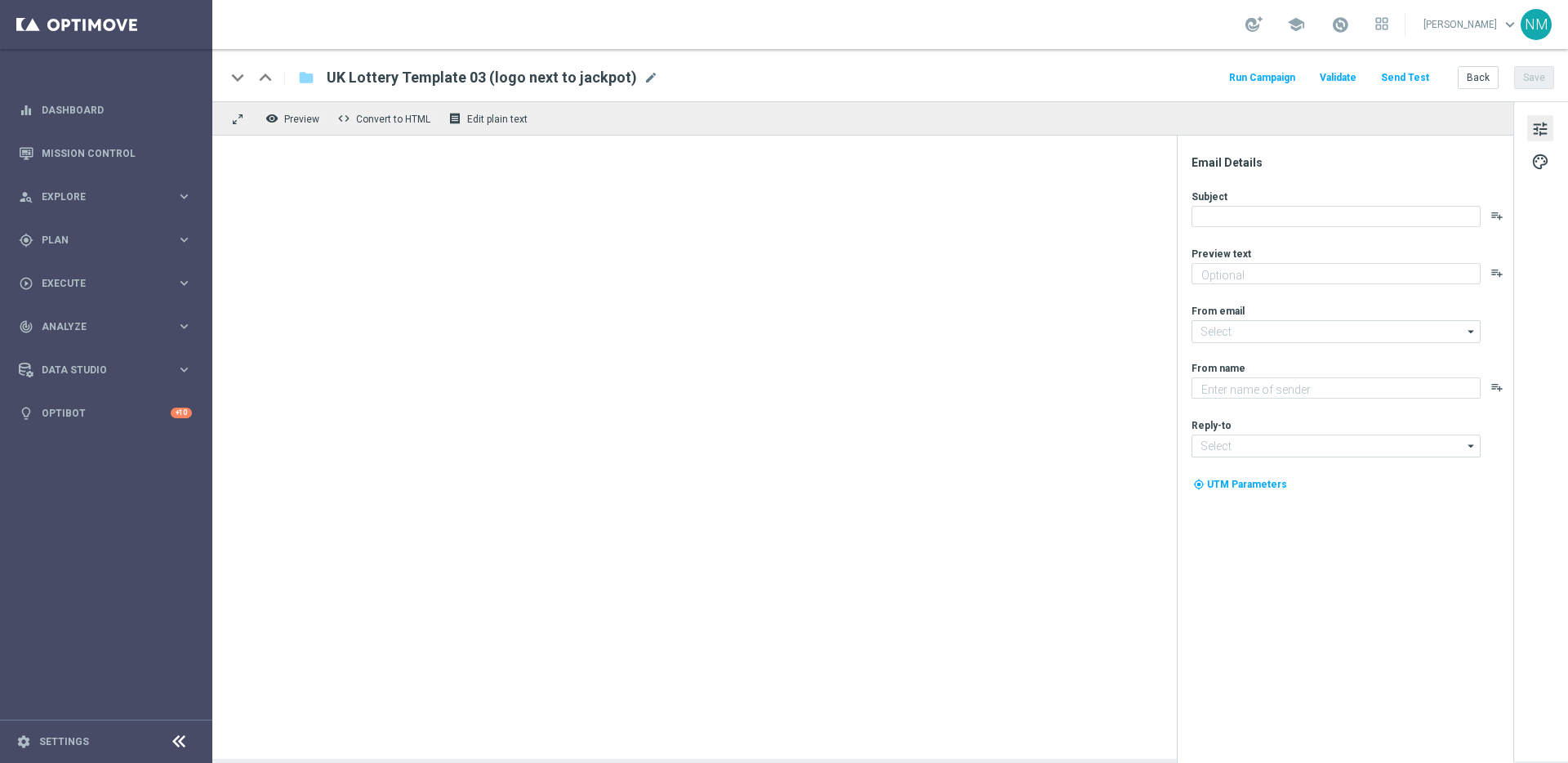
type textarea "preview text"
type textarea "Lottoland"
type input "mail@crm.lottoland.com"
type input "support@lottoland.co.uk"
